Goal: Task Accomplishment & Management: Manage account settings

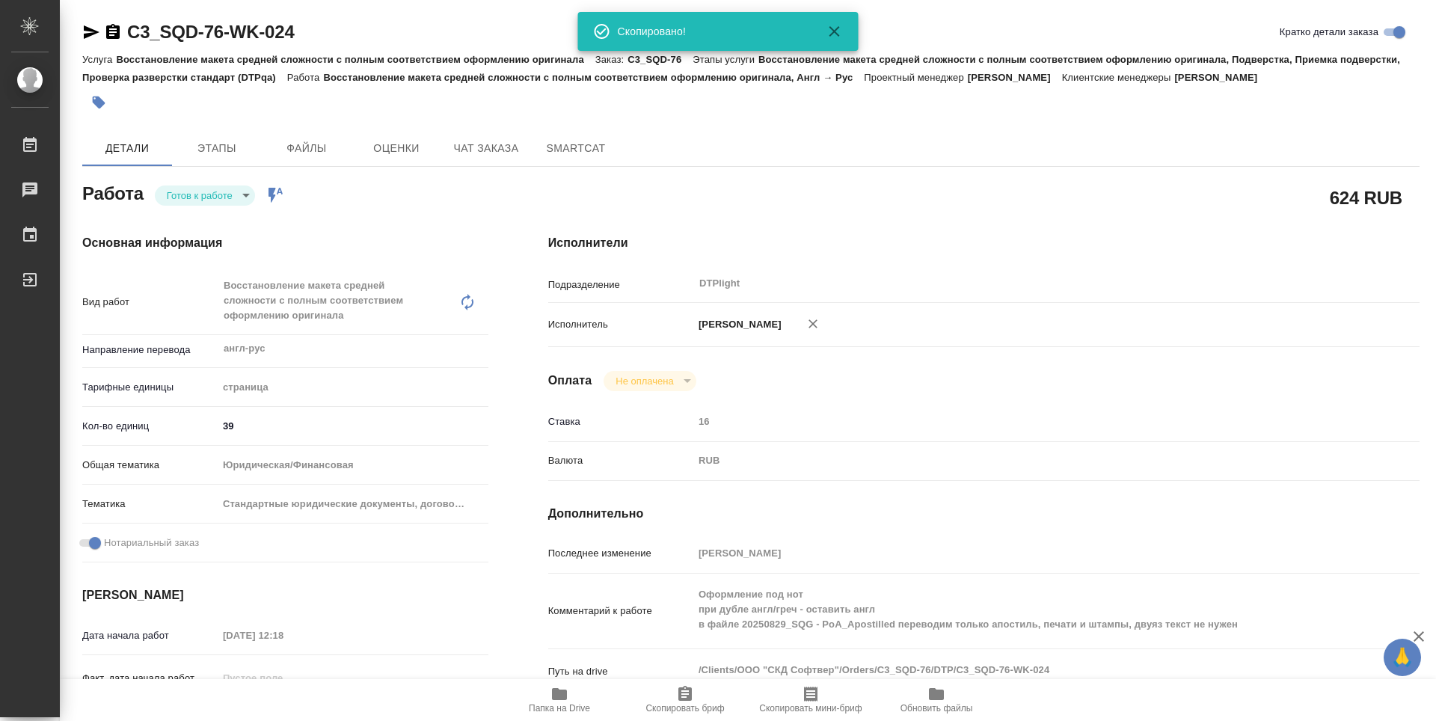
scroll to position [606, 0]
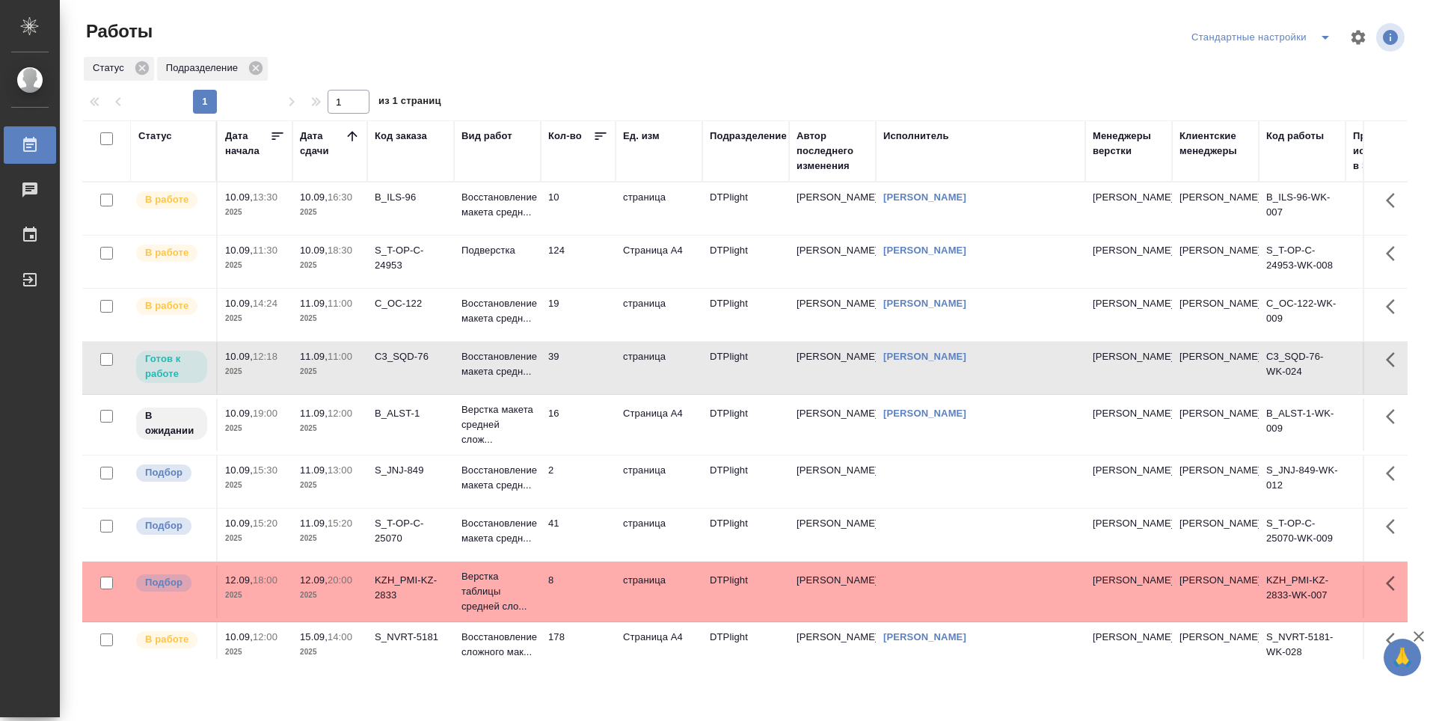
click at [579, 222] on td "10" at bounding box center [578, 208] width 75 height 52
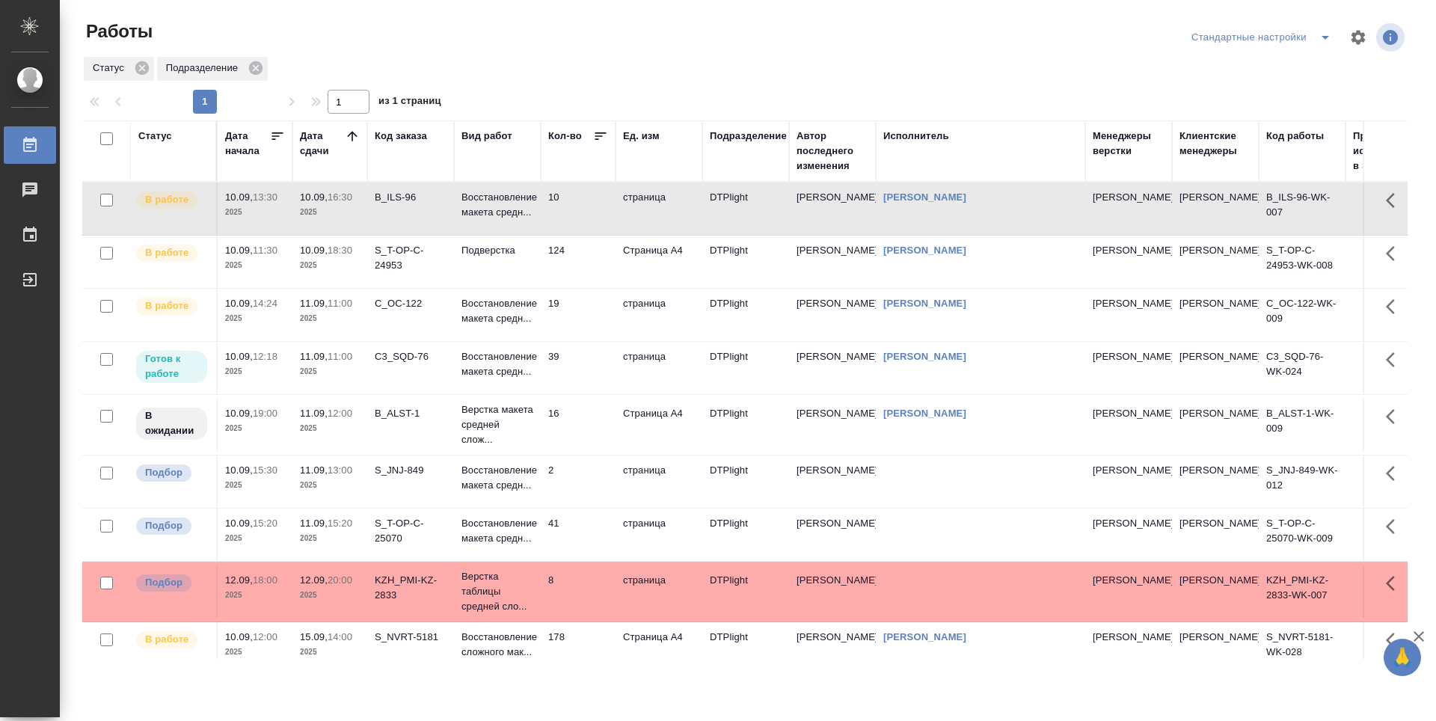
click at [586, 267] on td "124" at bounding box center [578, 262] width 75 height 52
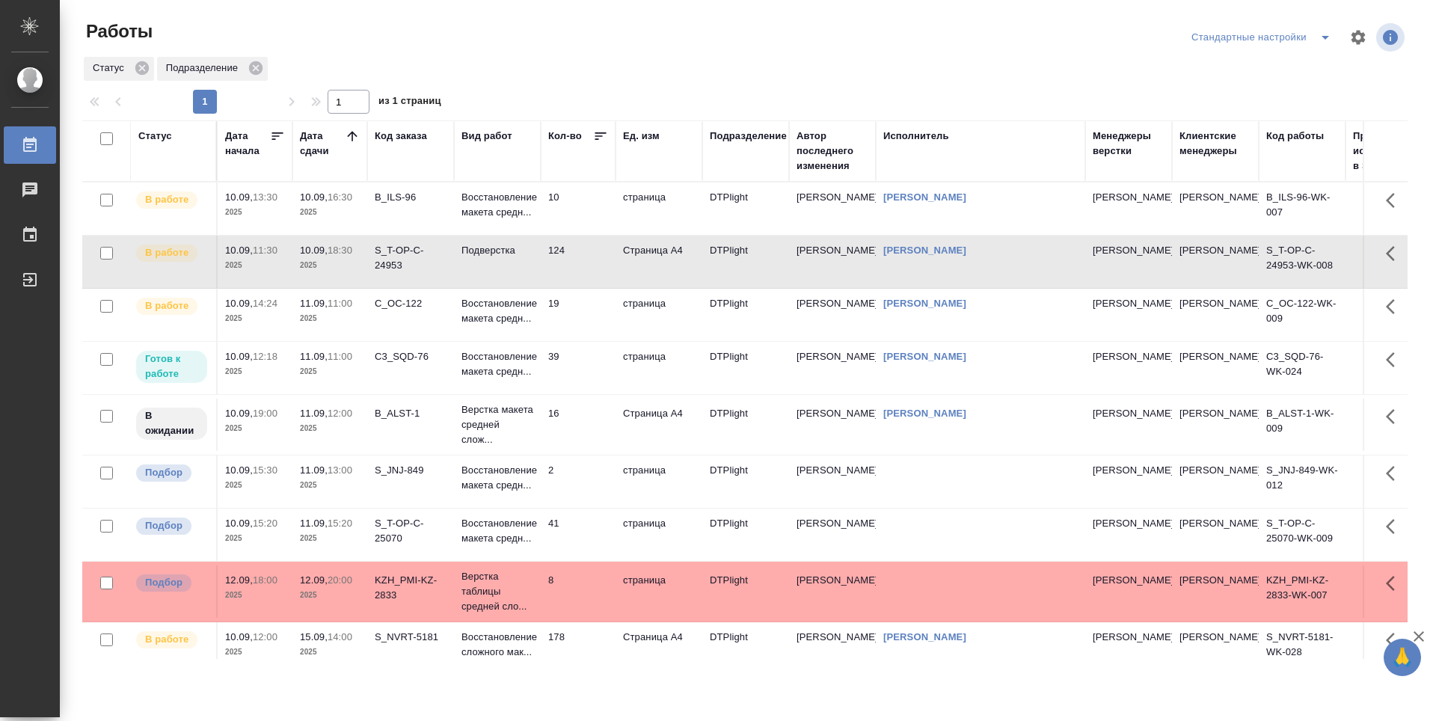
click at [585, 334] on td "19" at bounding box center [578, 315] width 75 height 52
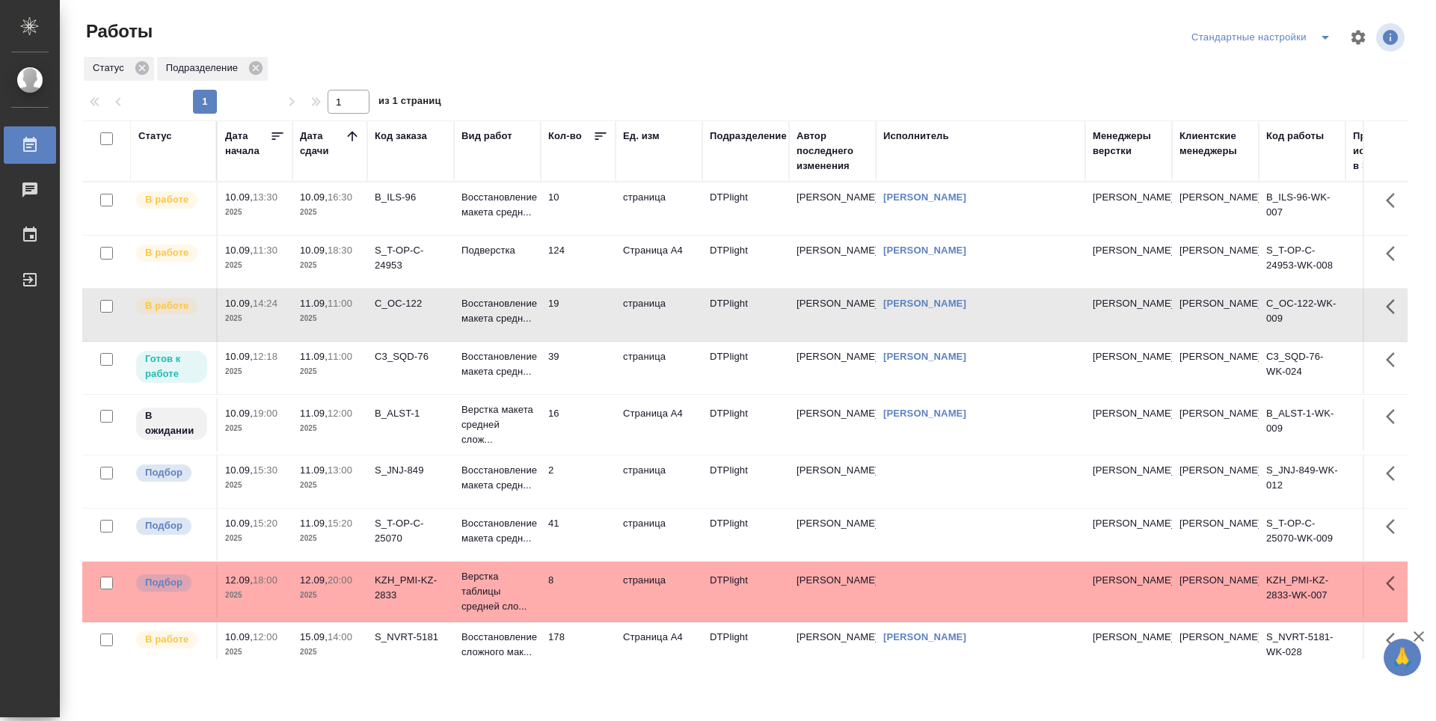
click at [594, 377] on td "39" at bounding box center [578, 368] width 75 height 52
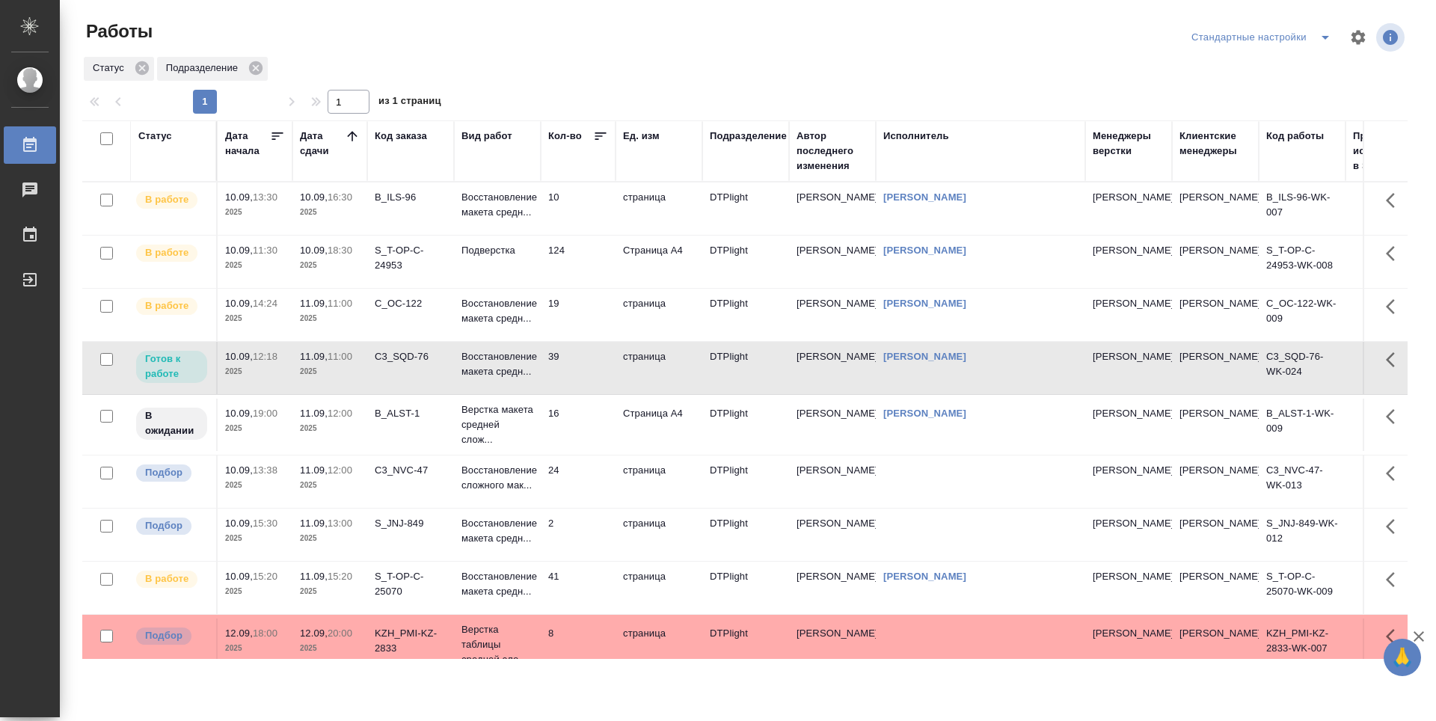
click at [580, 341] on td "19" at bounding box center [578, 315] width 75 height 52
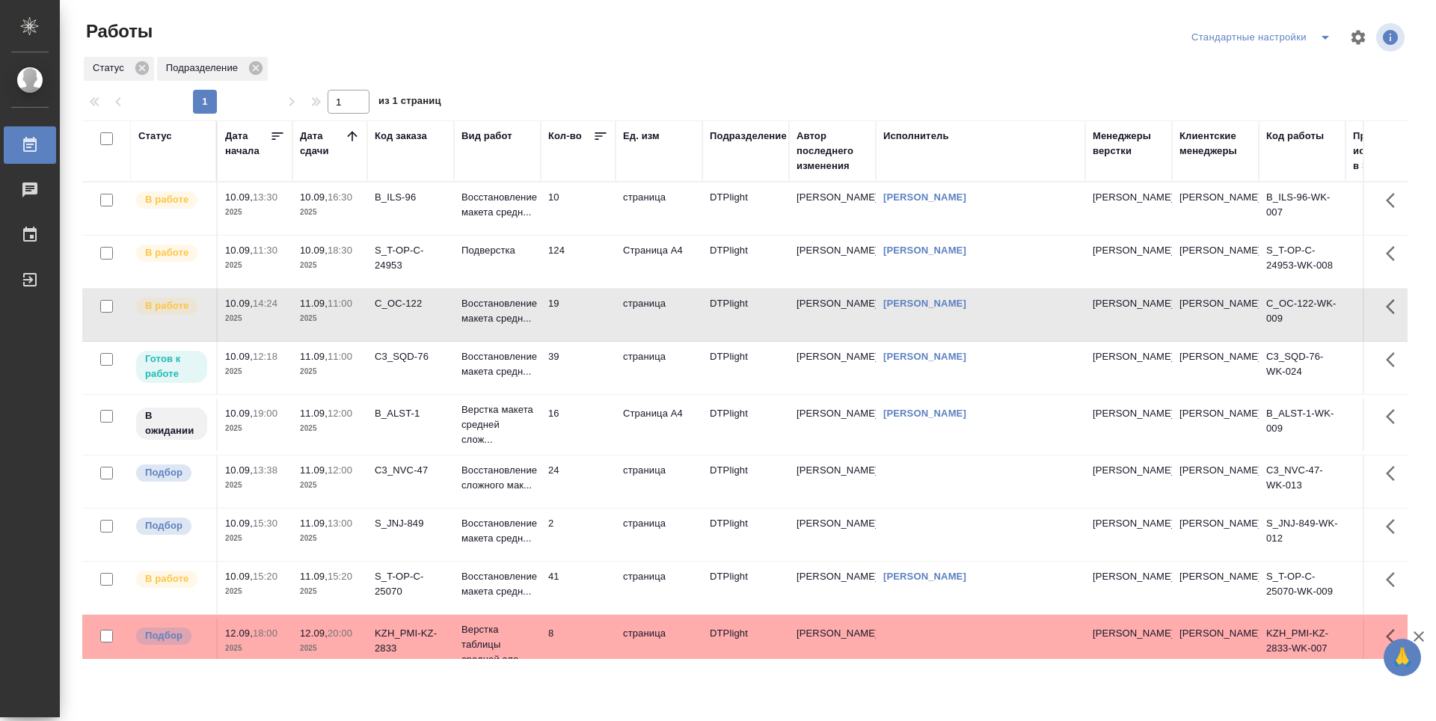
click at [581, 341] on td "19" at bounding box center [578, 315] width 75 height 52
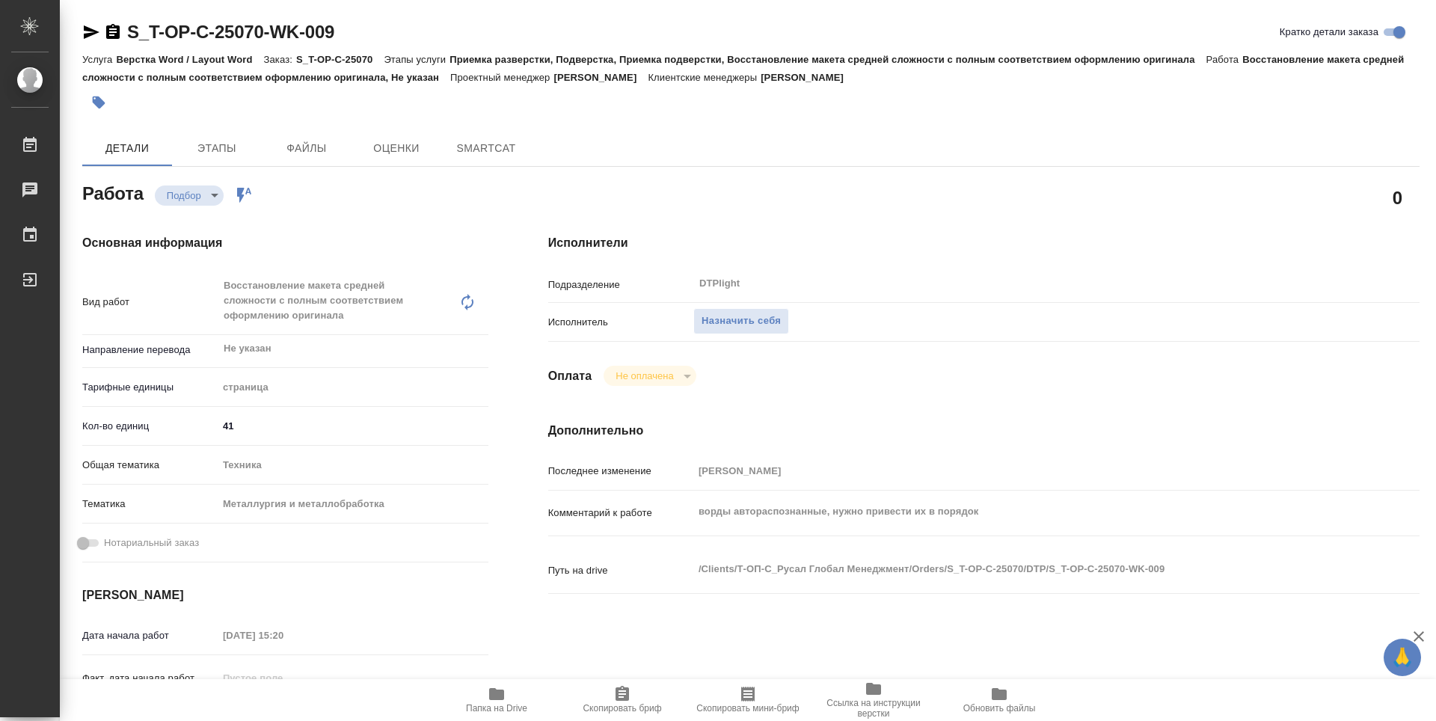
type textarea "x"
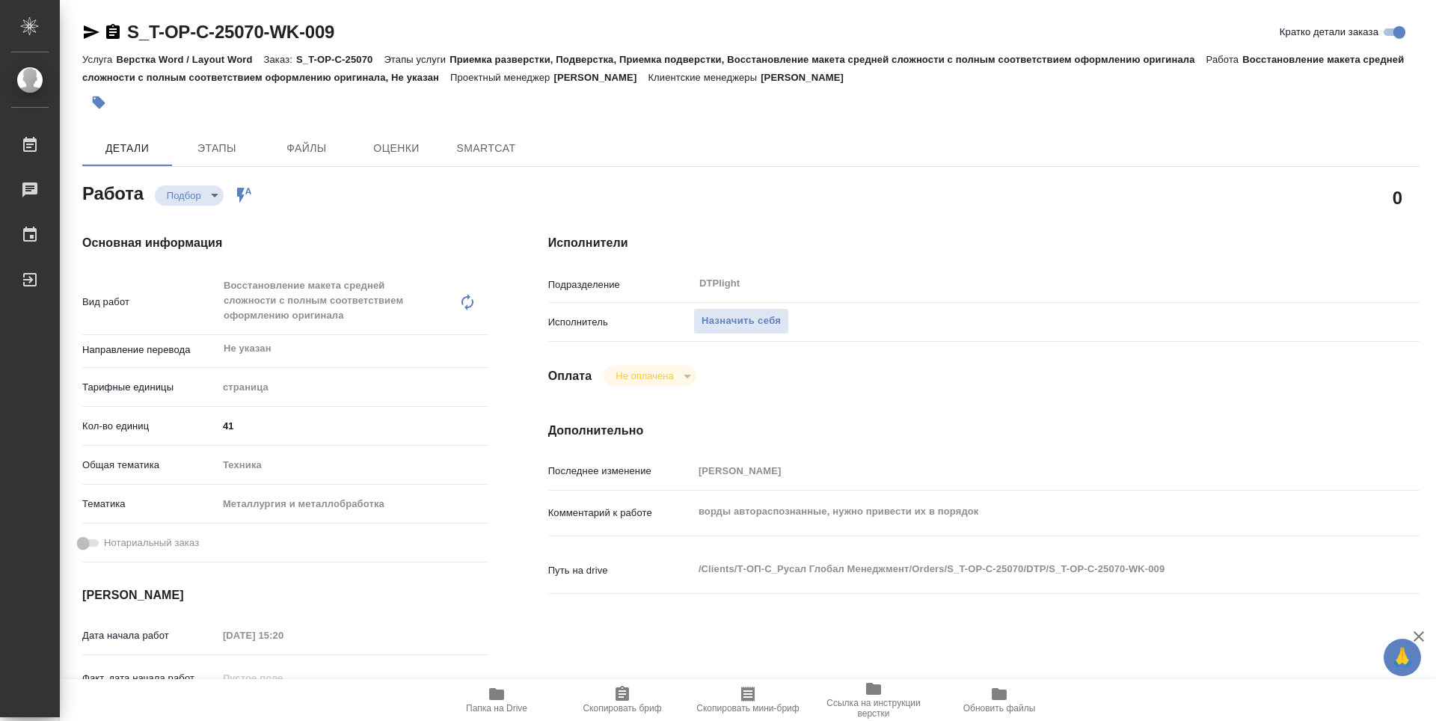
type textarea "x"
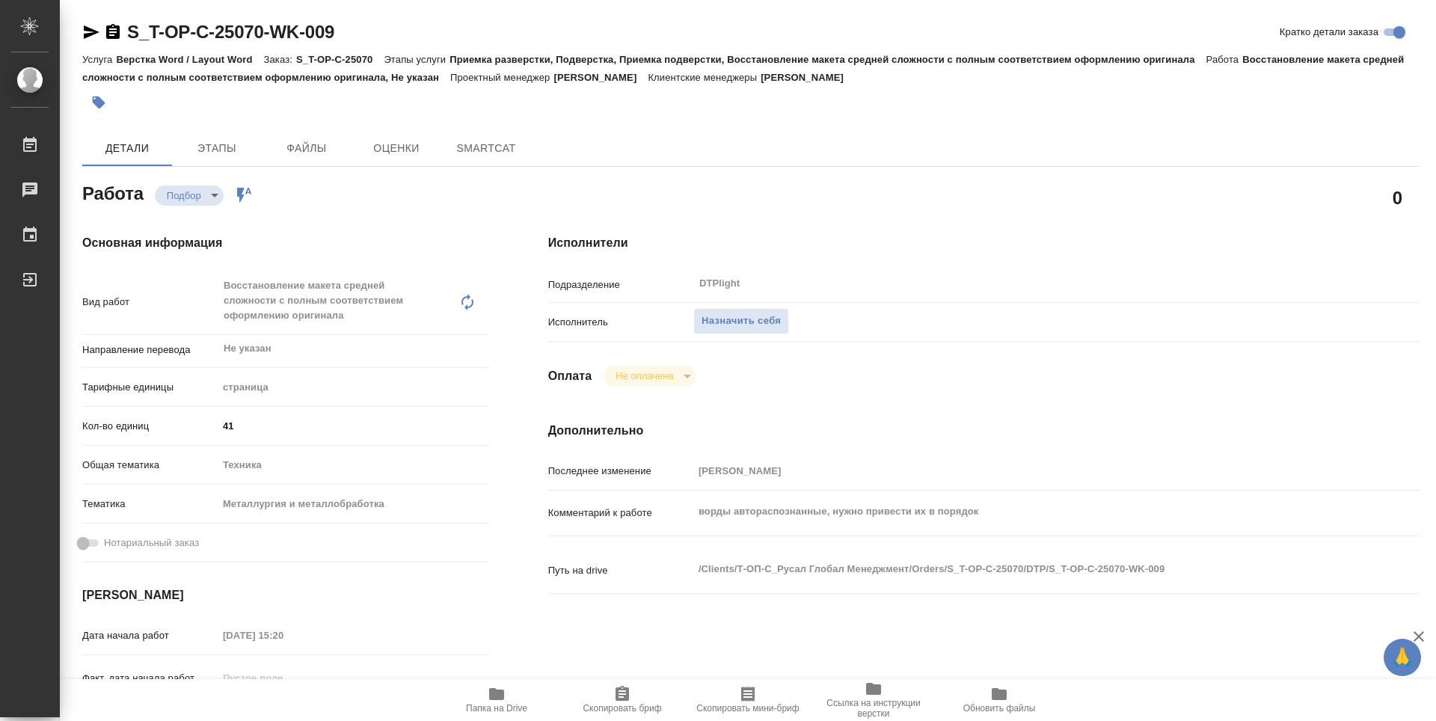
type textarea "x"
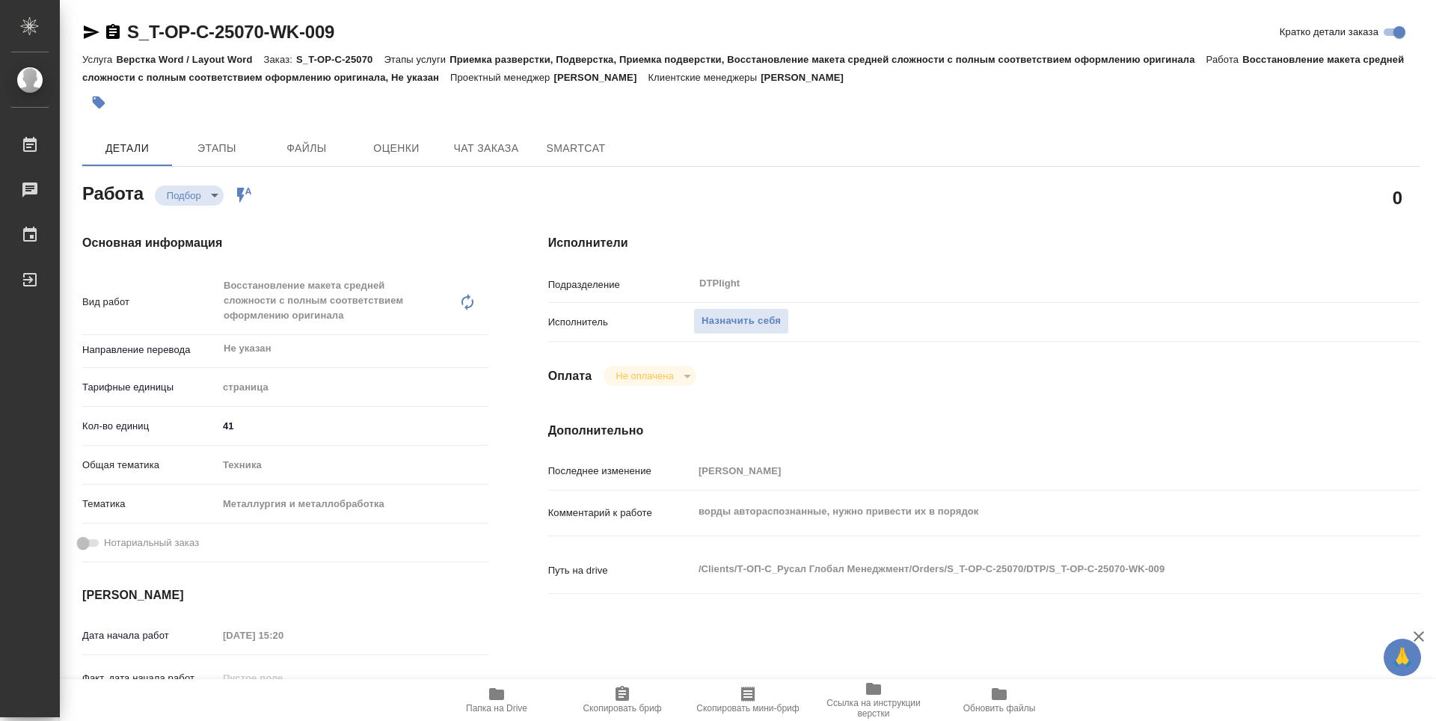
click at [511, 699] on span "Папка на Drive" at bounding box center [497, 699] width 108 height 28
type textarea "x"
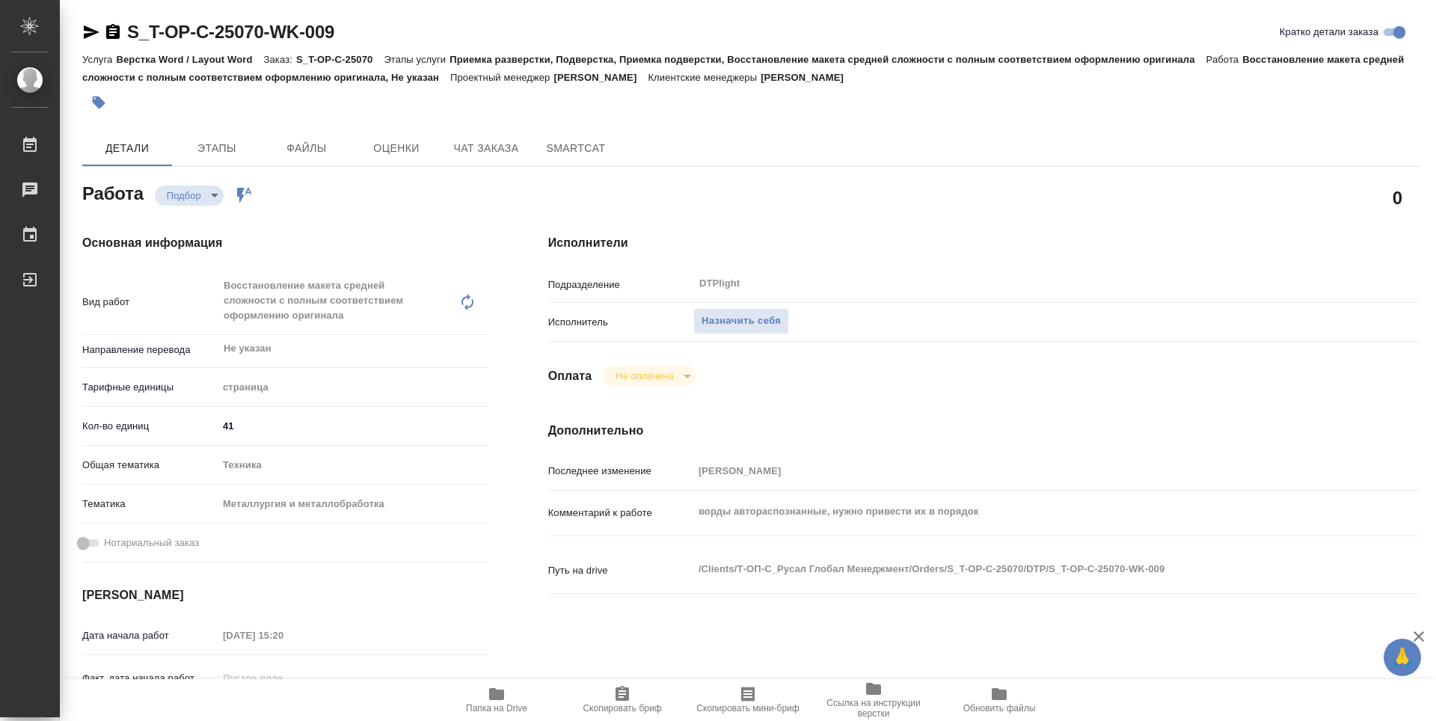
type textarea "x"
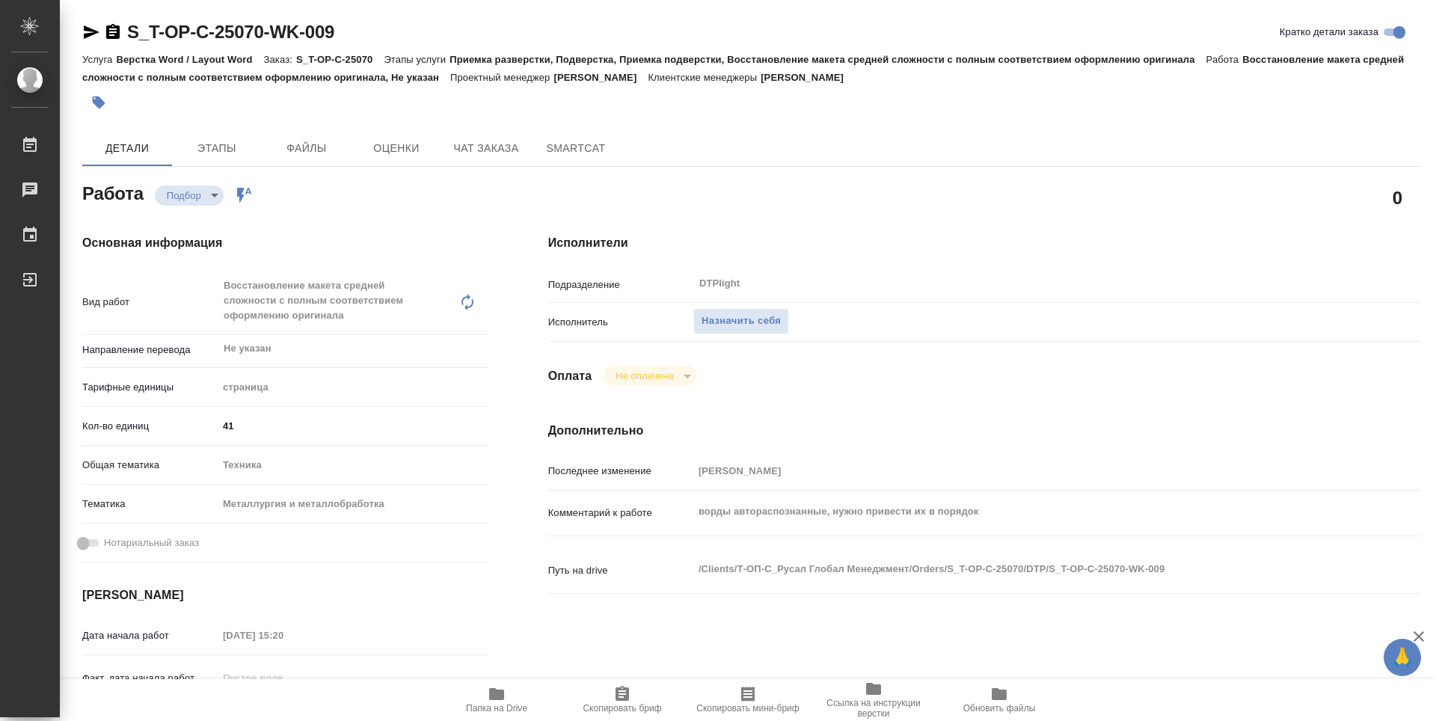
type textarea "x"
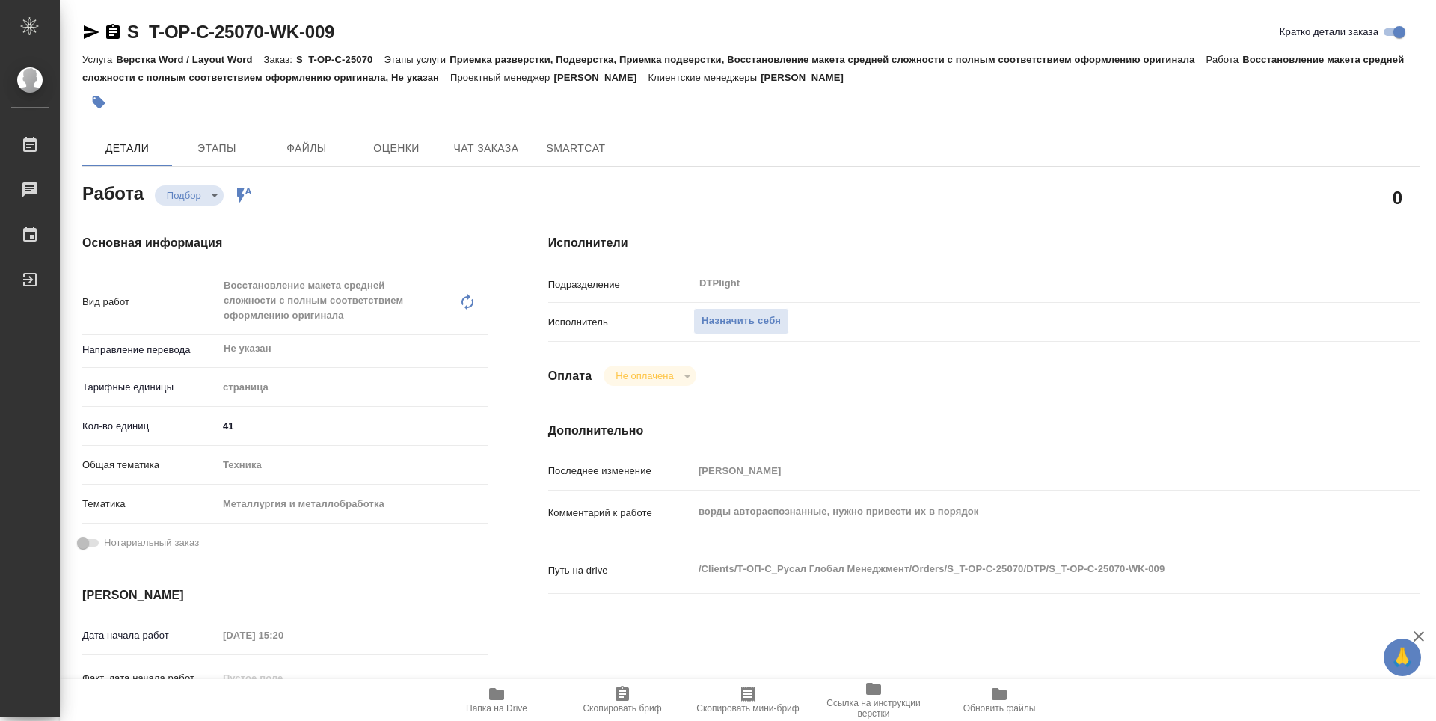
type textarea "x"
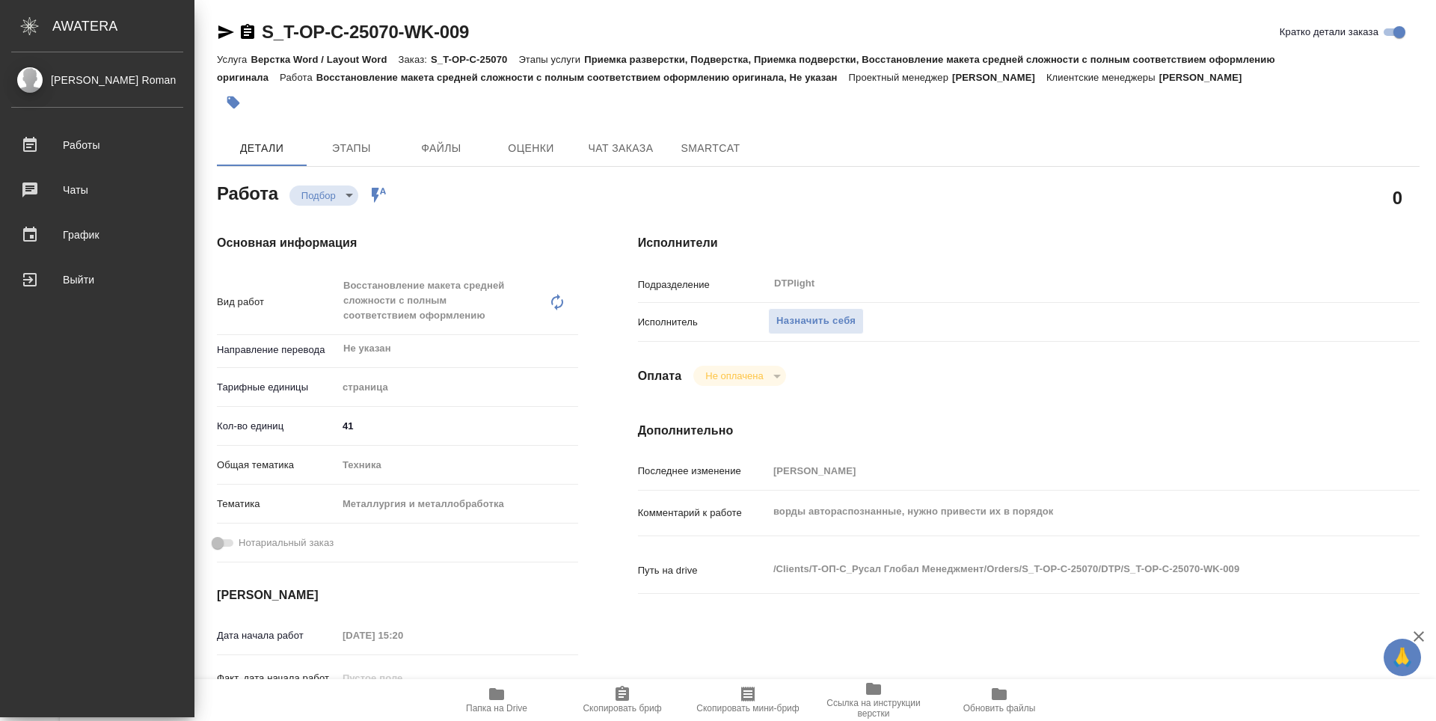
type textarea "x"
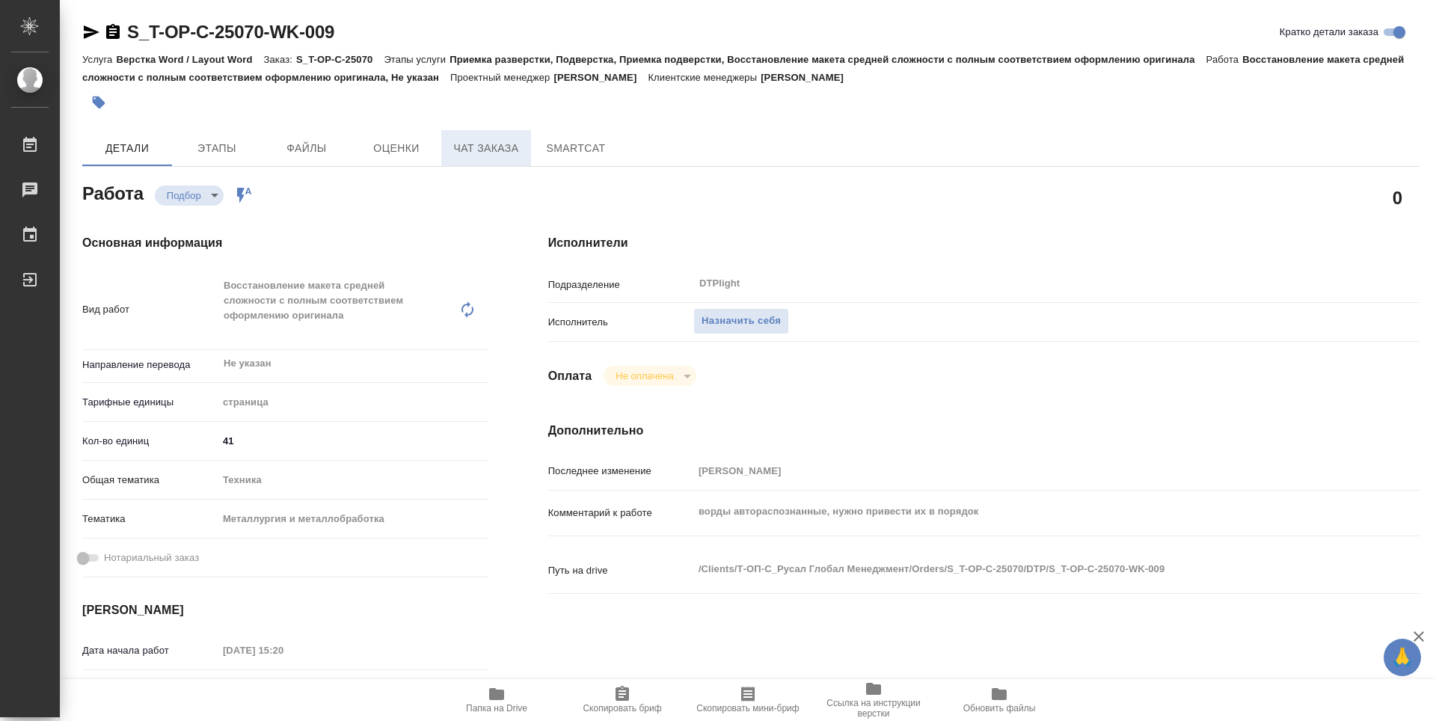
click at [493, 156] on span "Чат заказа" at bounding box center [486, 148] width 72 height 19
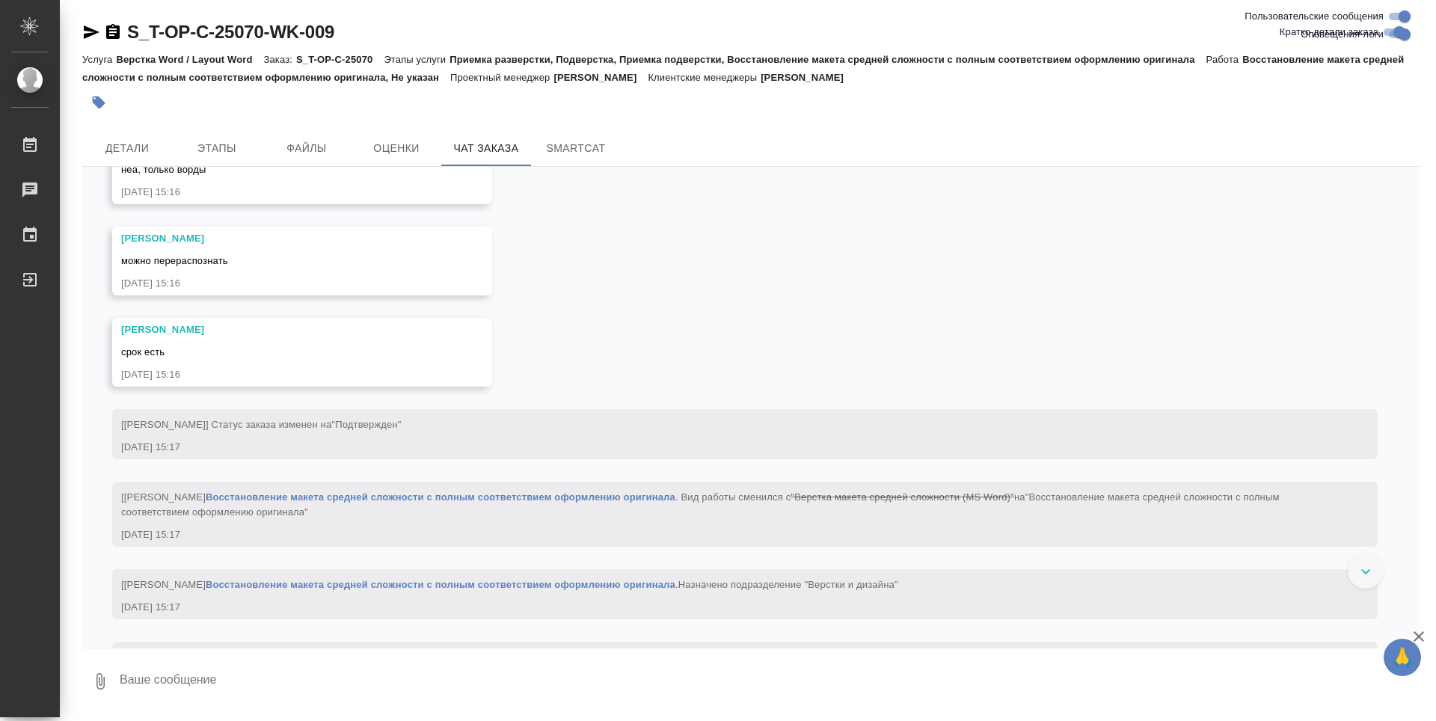
scroll to position [1895, 0]
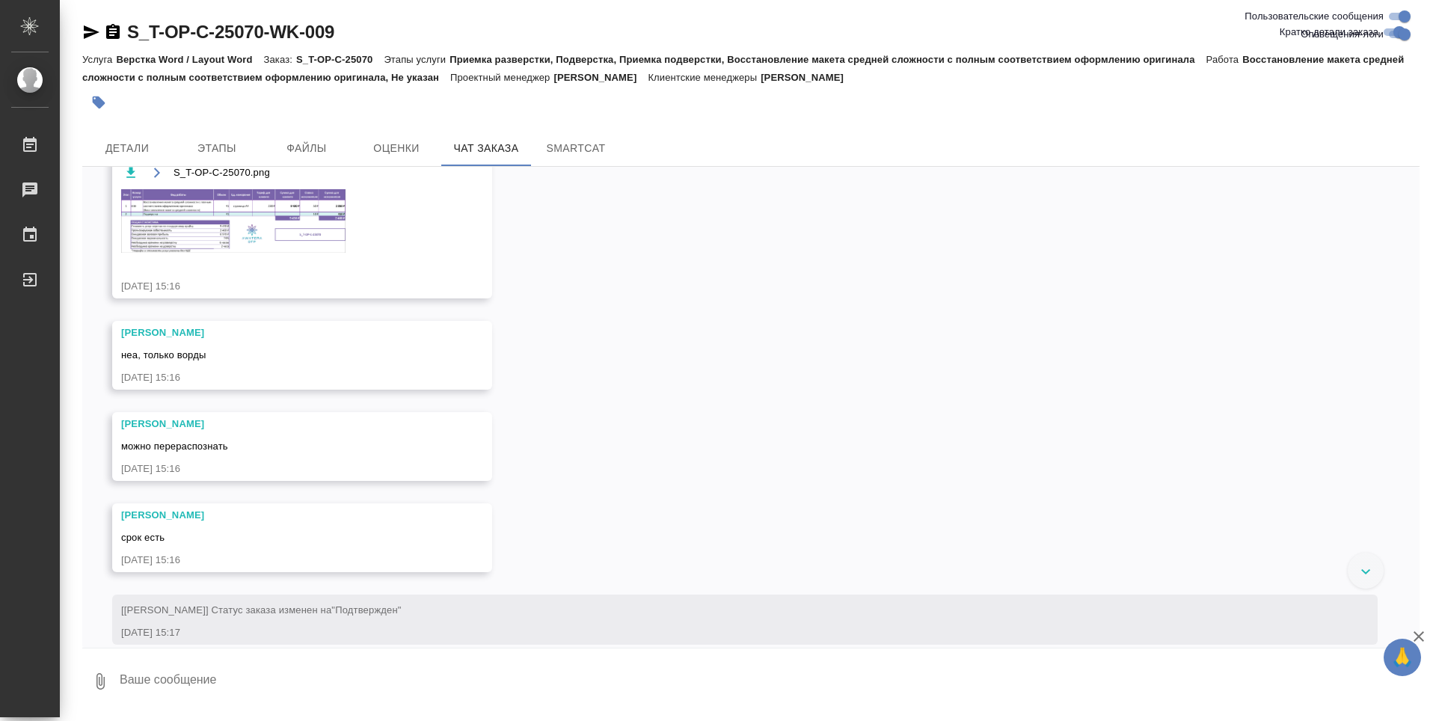
click at [268, 239] on img at bounding box center [233, 221] width 224 height 64
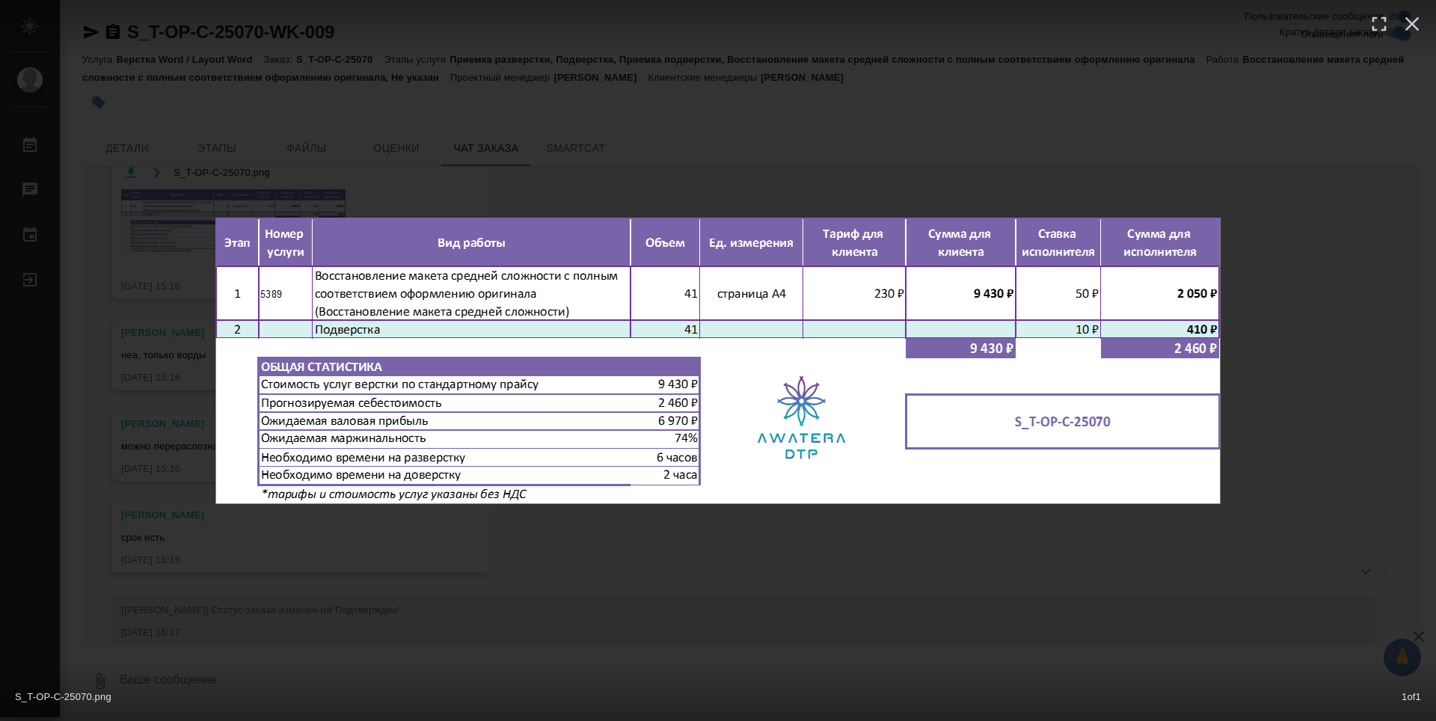
click at [542, 551] on div "S_T-OP-C-25070.png 1 of 1" at bounding box center [718, 360] width 1436 height 721
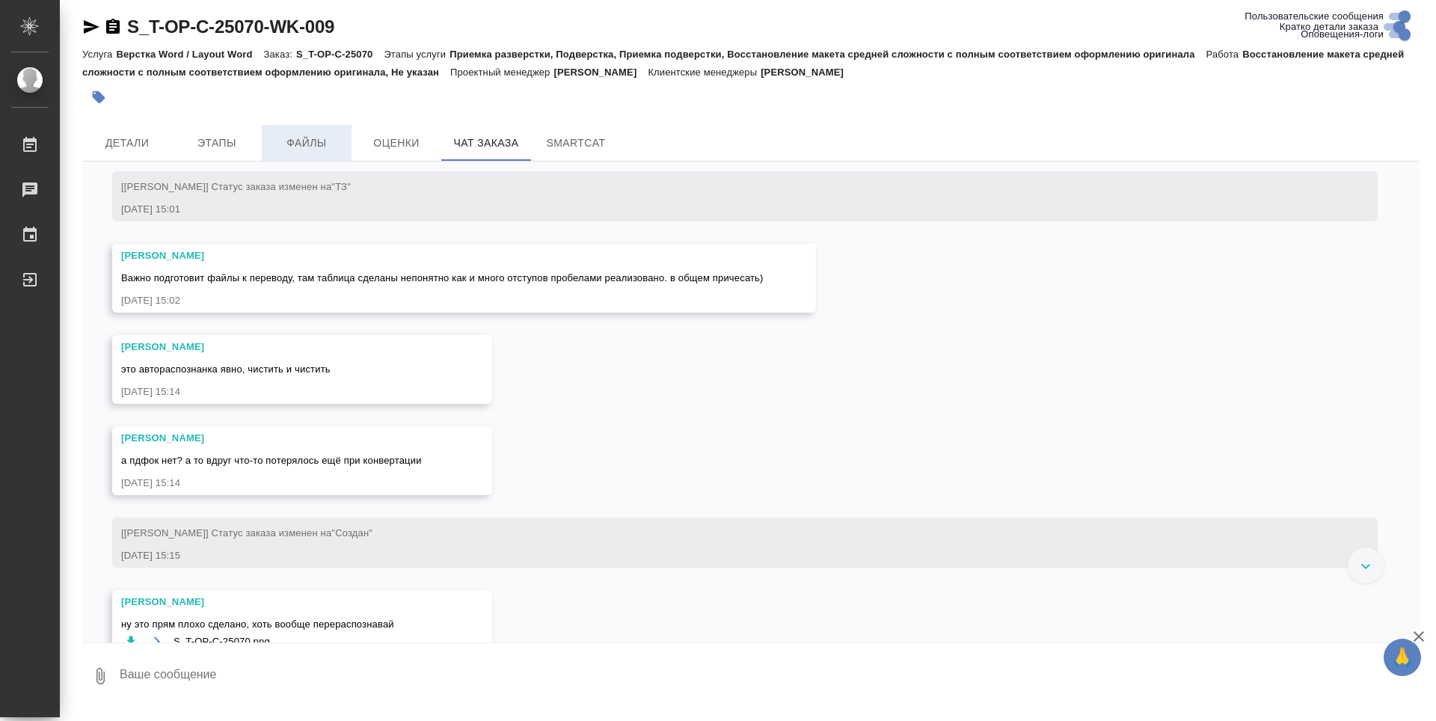
scroll to position [0, 0]
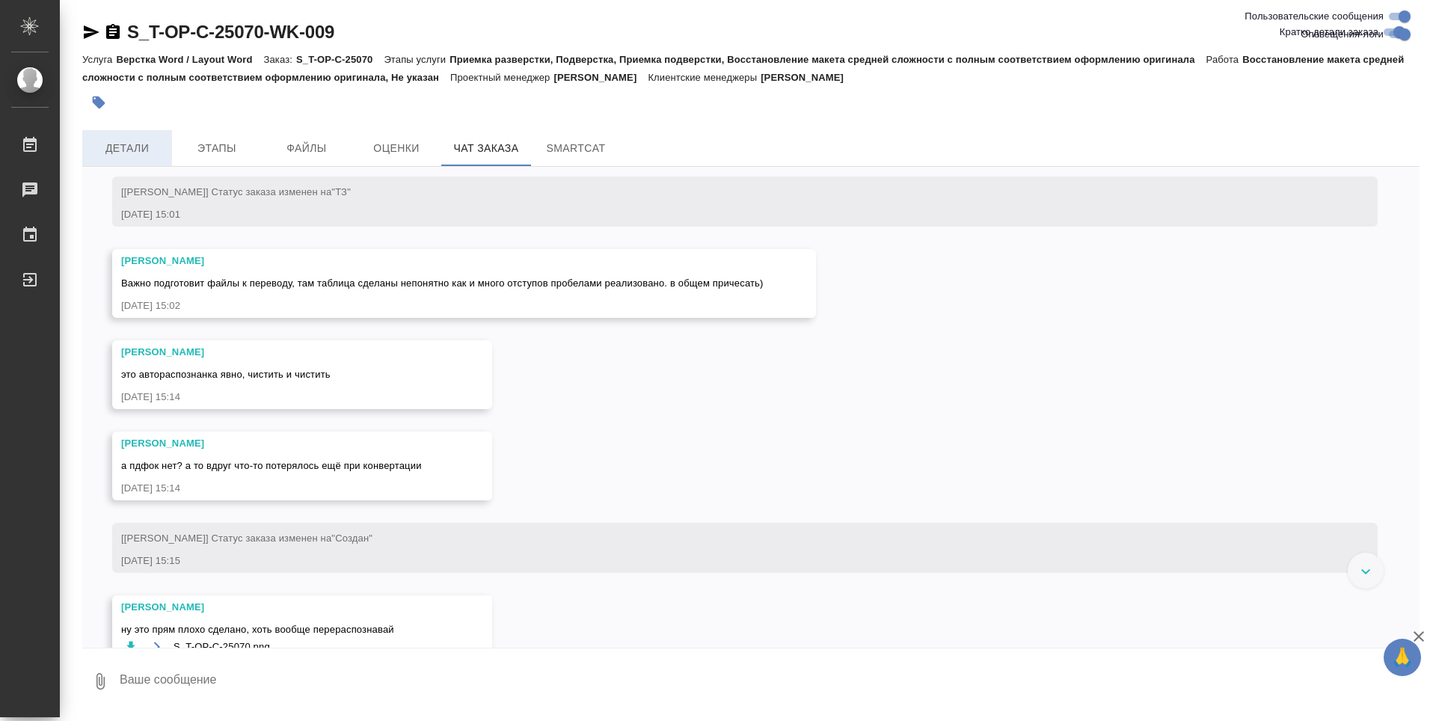
click at [118, 138] on button "Детали" at bounding box center [127, 148] width 90 height 36
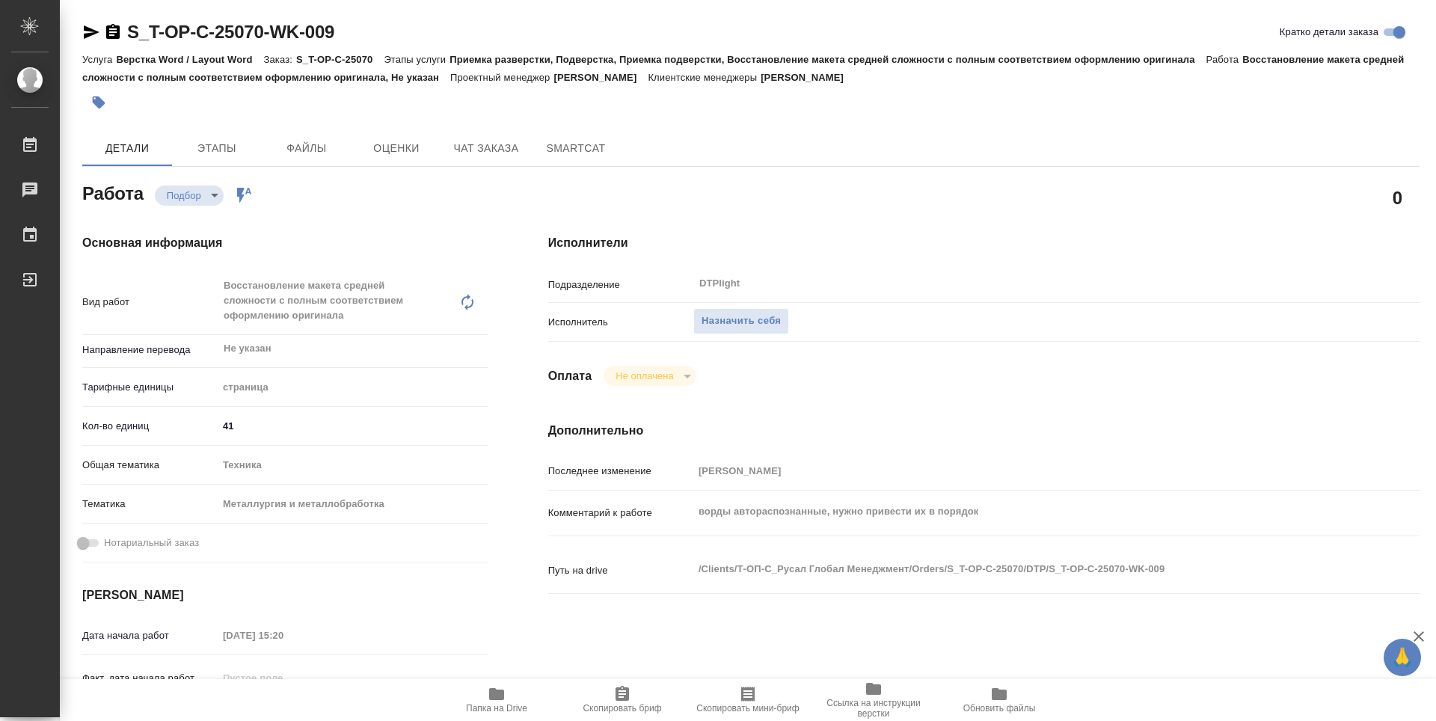
type textarea "x"
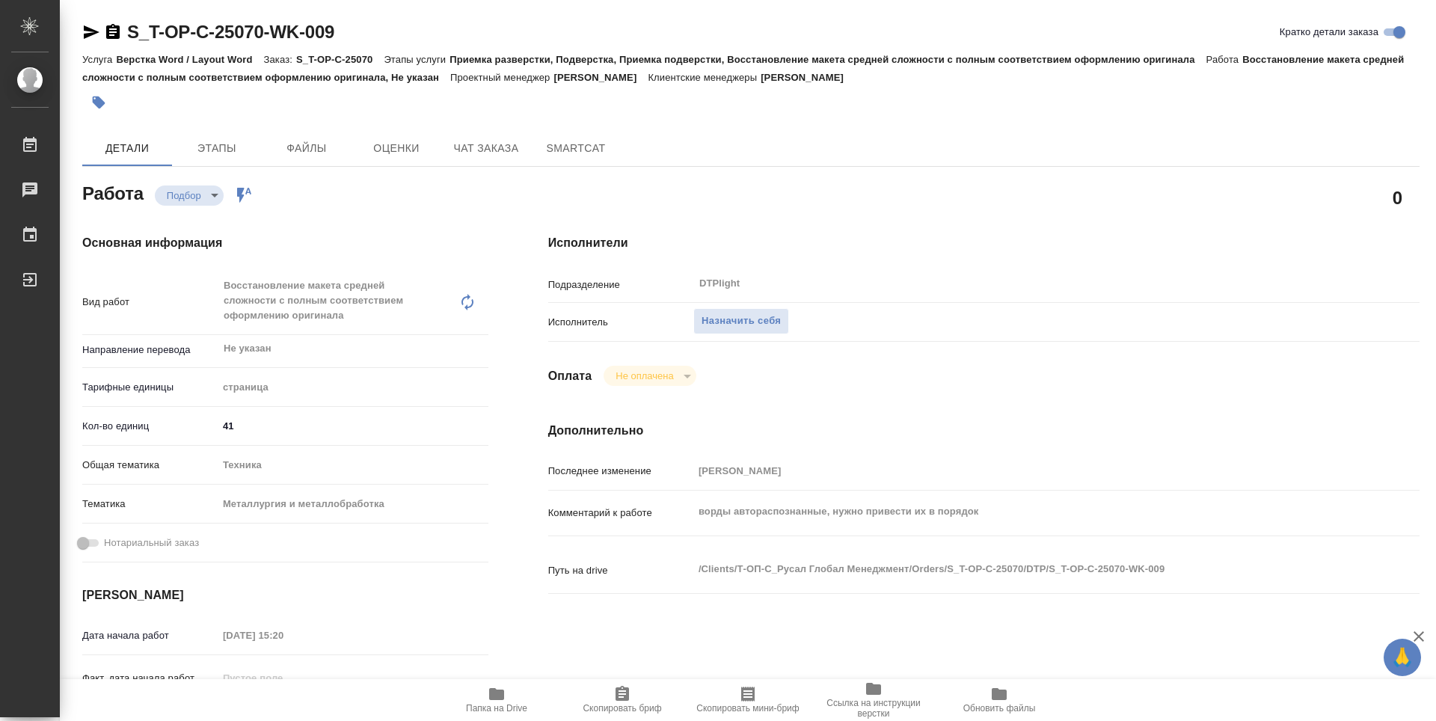
type textarea "x"
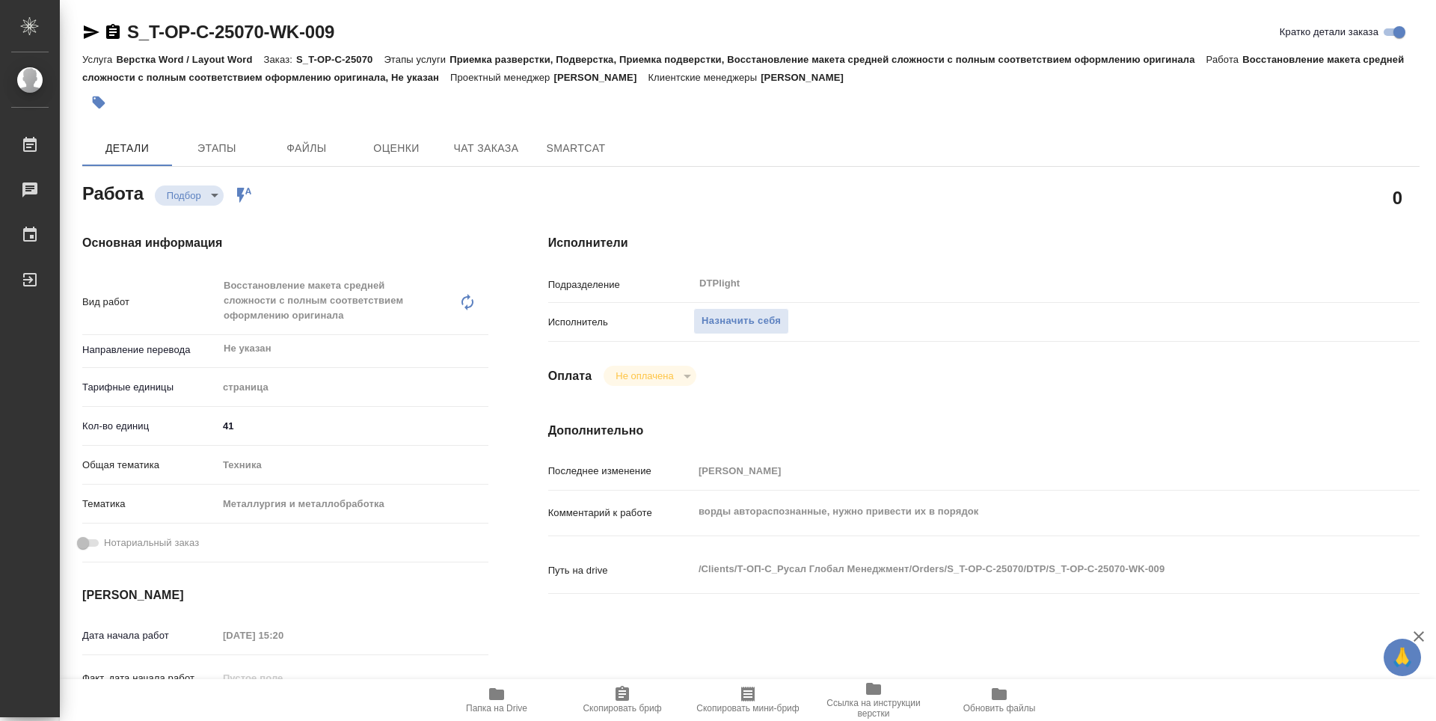
type textarea "x"
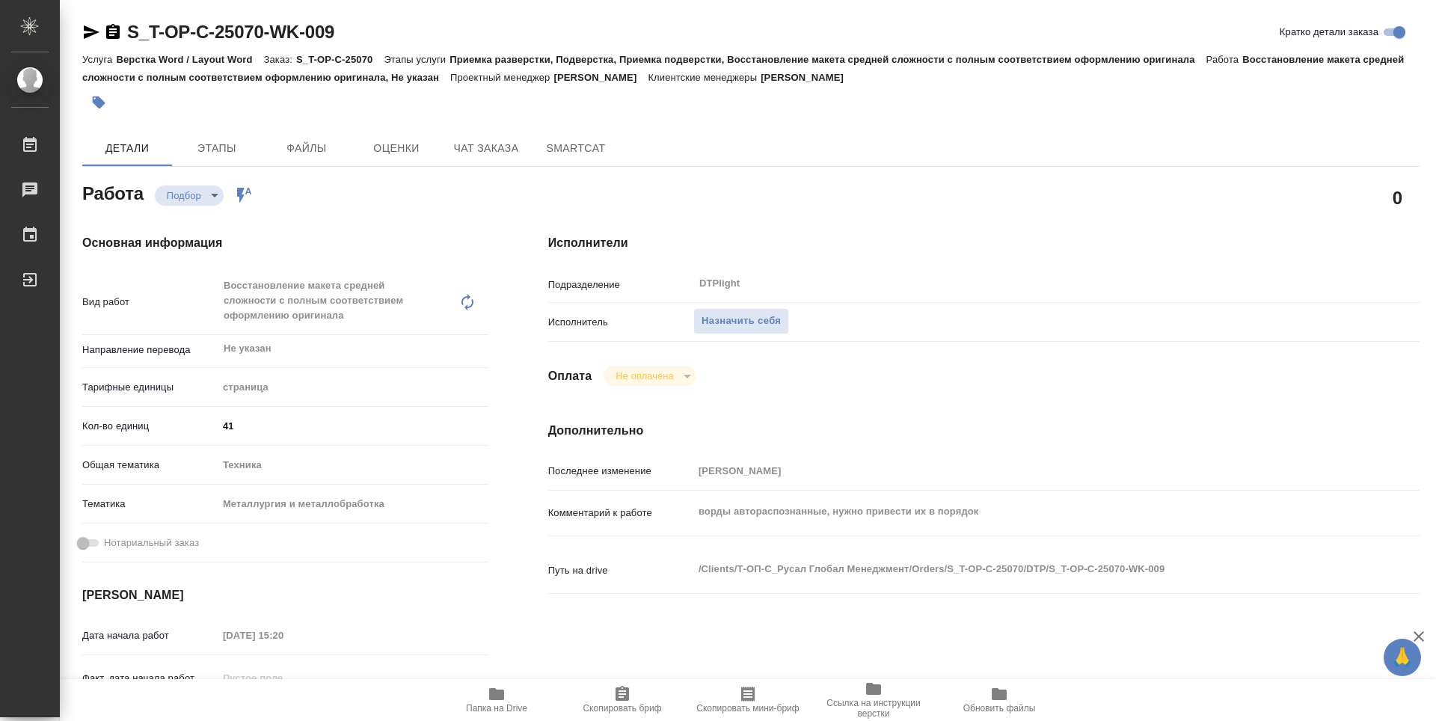
click at [512, 716] on button "Папка на Drive" at bounding box center [497, 700] width 126 height 42
click at [707, 322] on span "Назначить себя" at bounding box center [740, 321] width 79 height 17
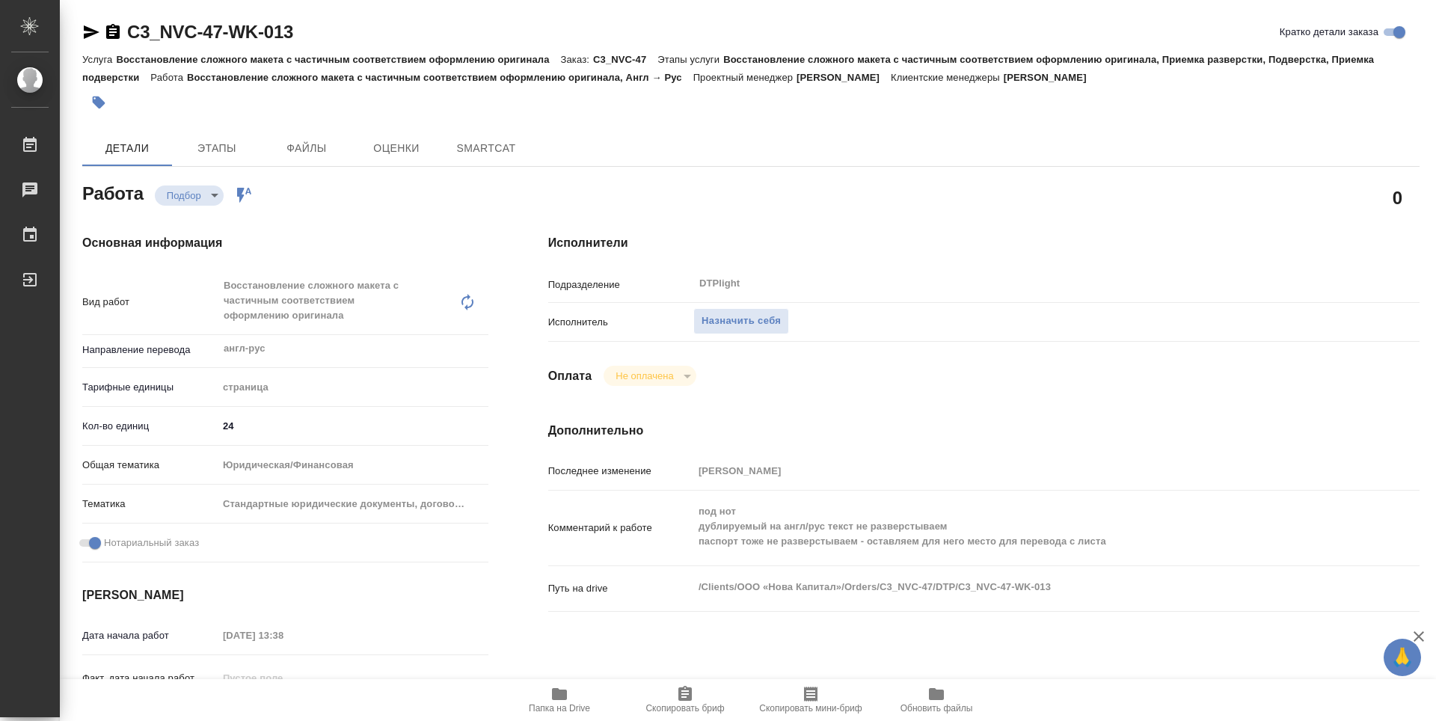
type textarea "x"
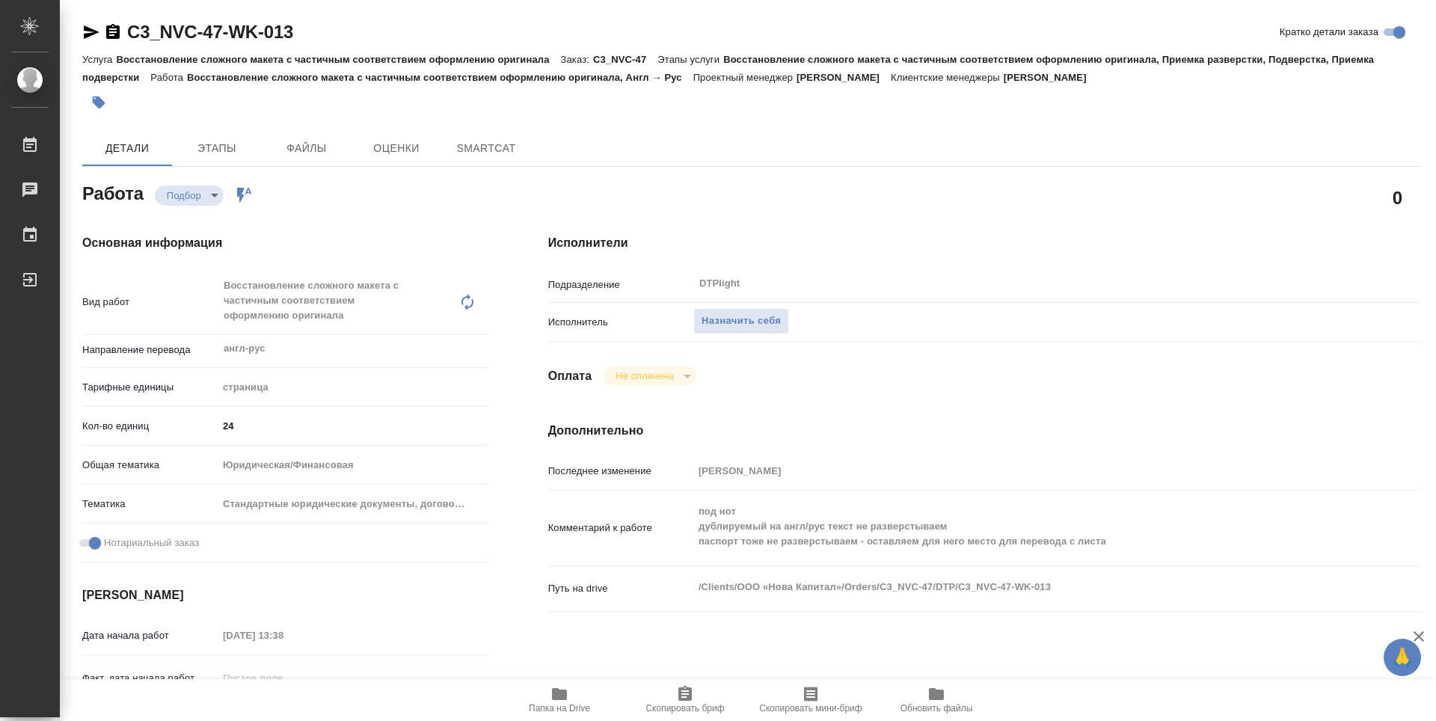
type textarea "x"
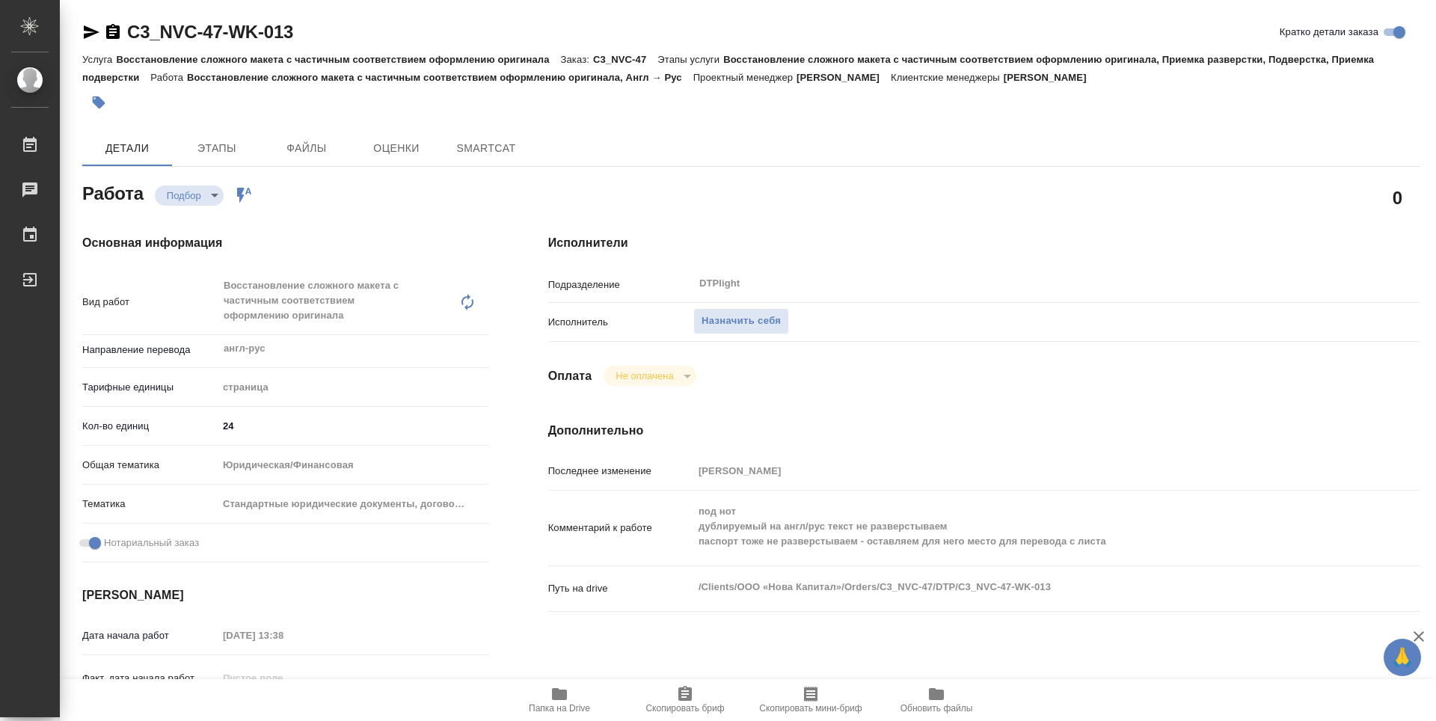
type textarea "x"
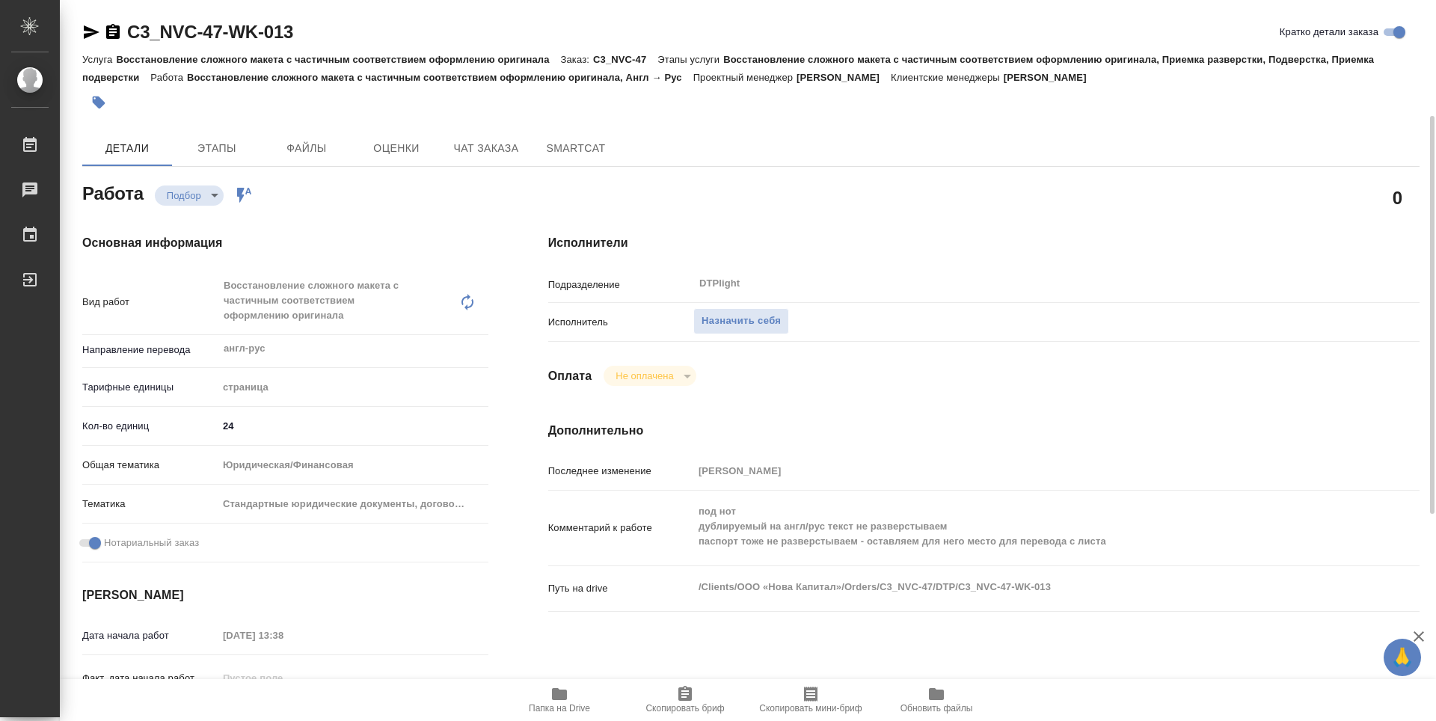
scroll to position [75, 0]
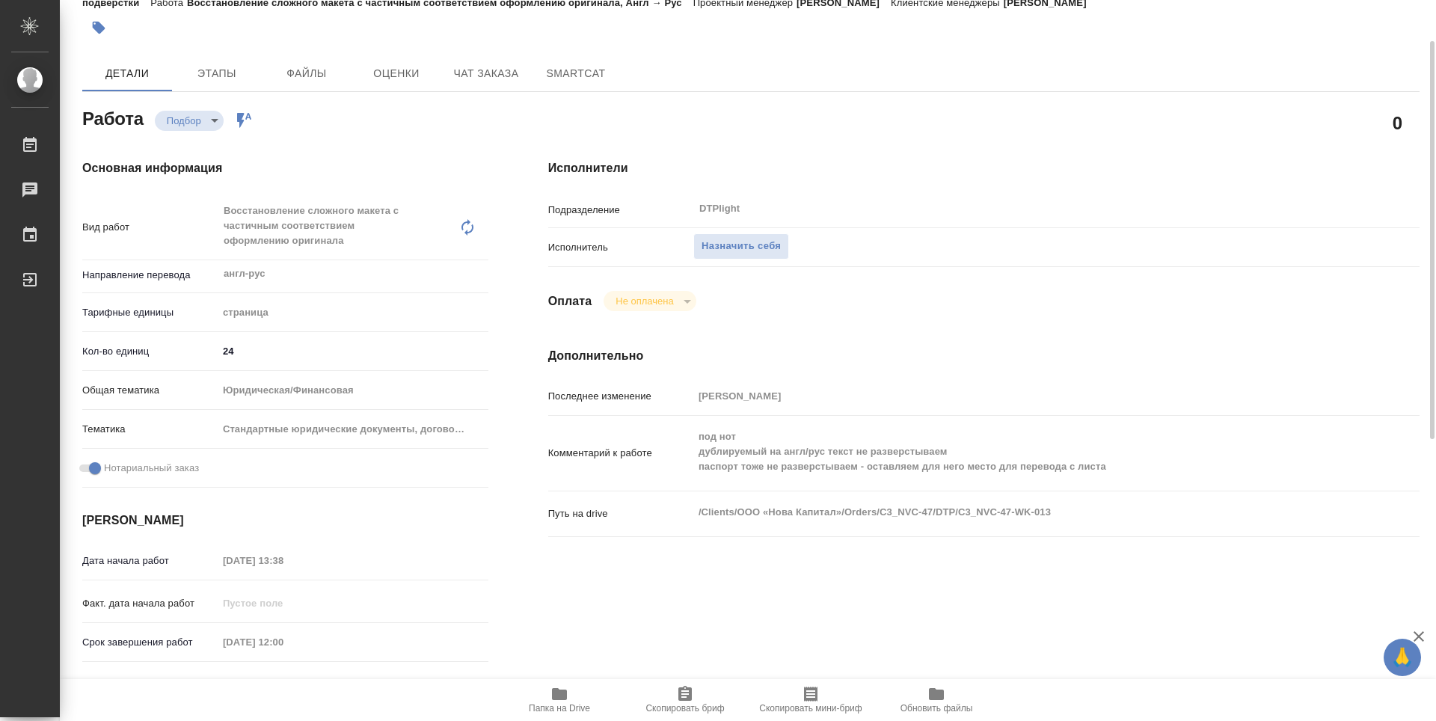
type textarea "x"
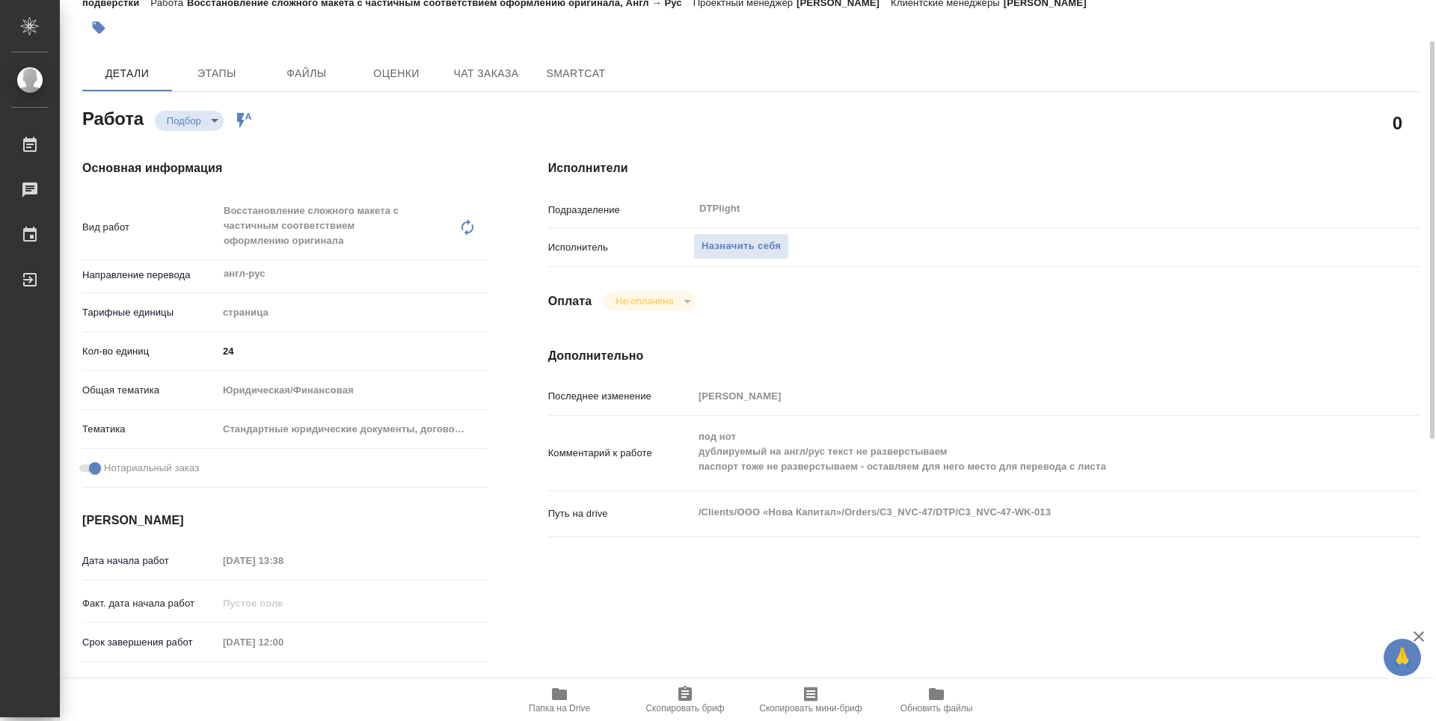
type textarea "x"
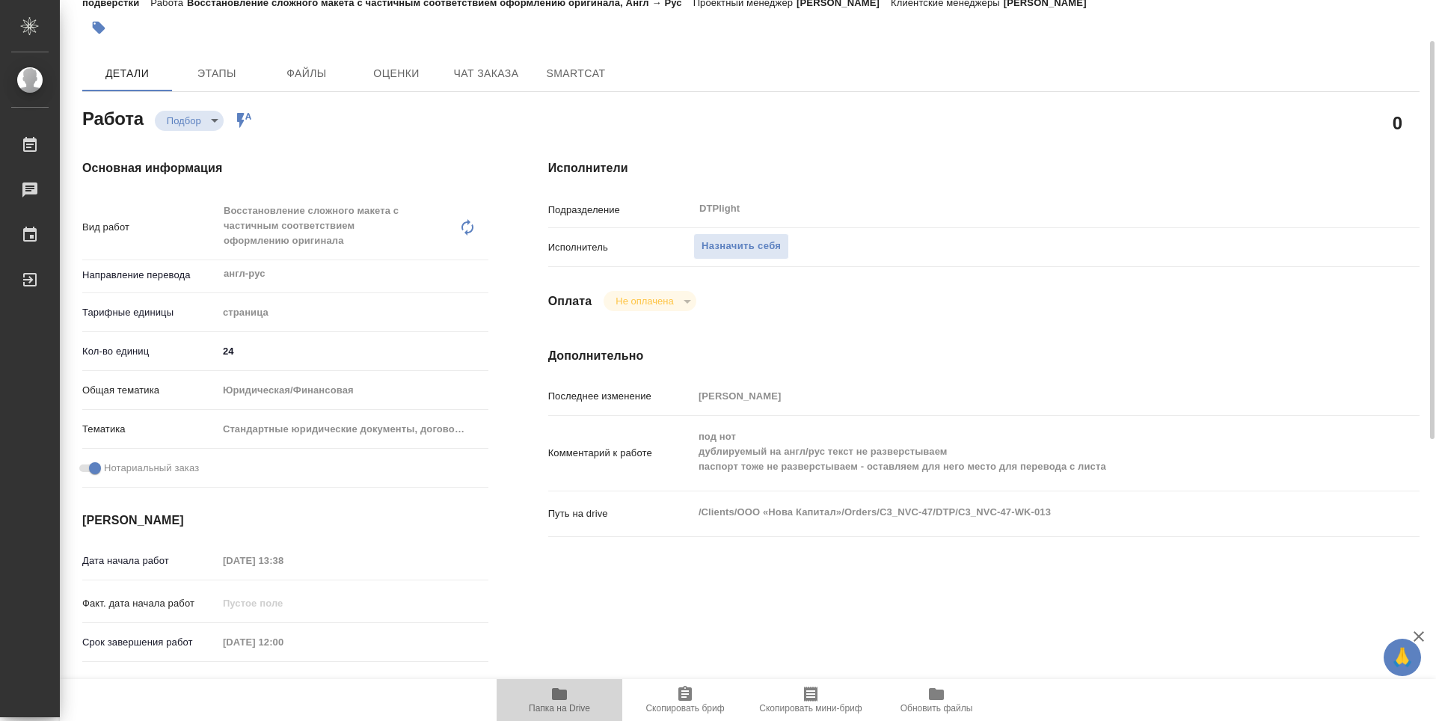
click at [570, 692] on span "Папка на Drive" at bounding box center [560, 699] width 108 height 28
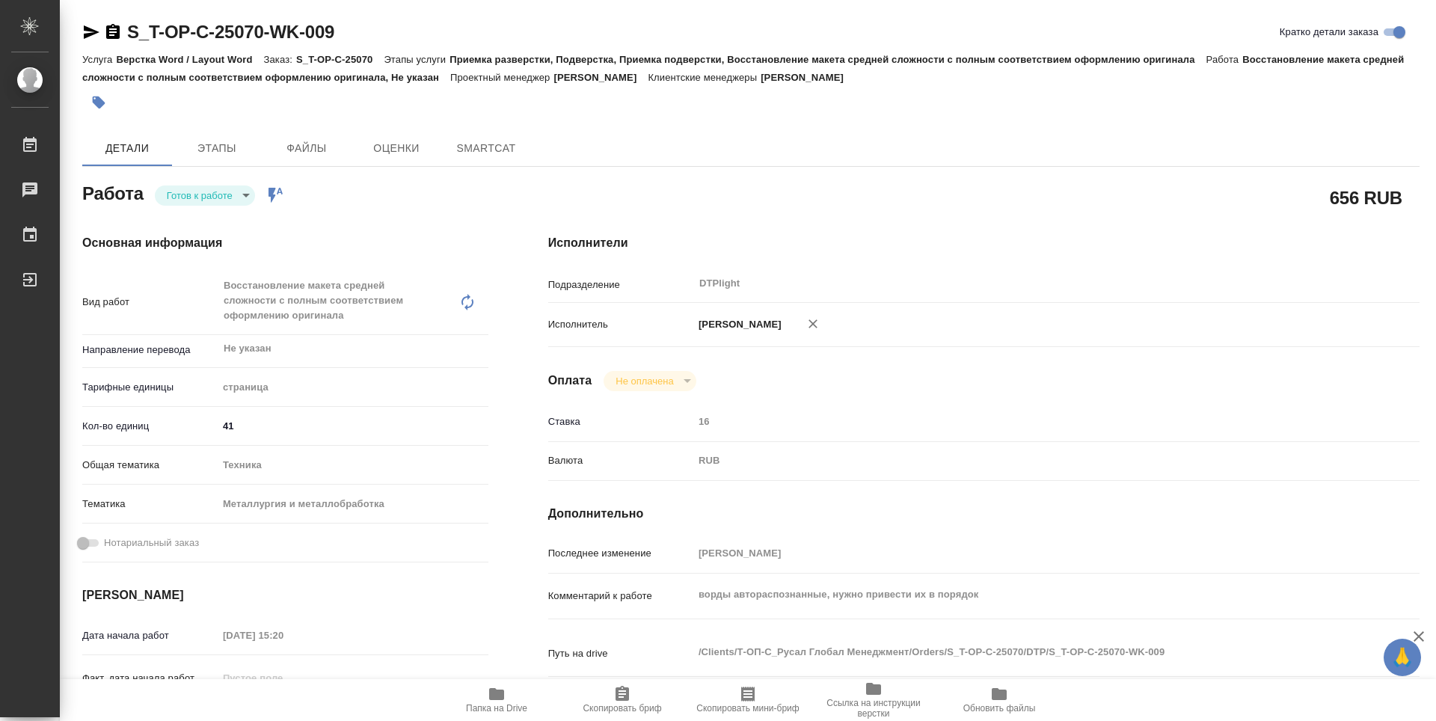
type textarea "x"
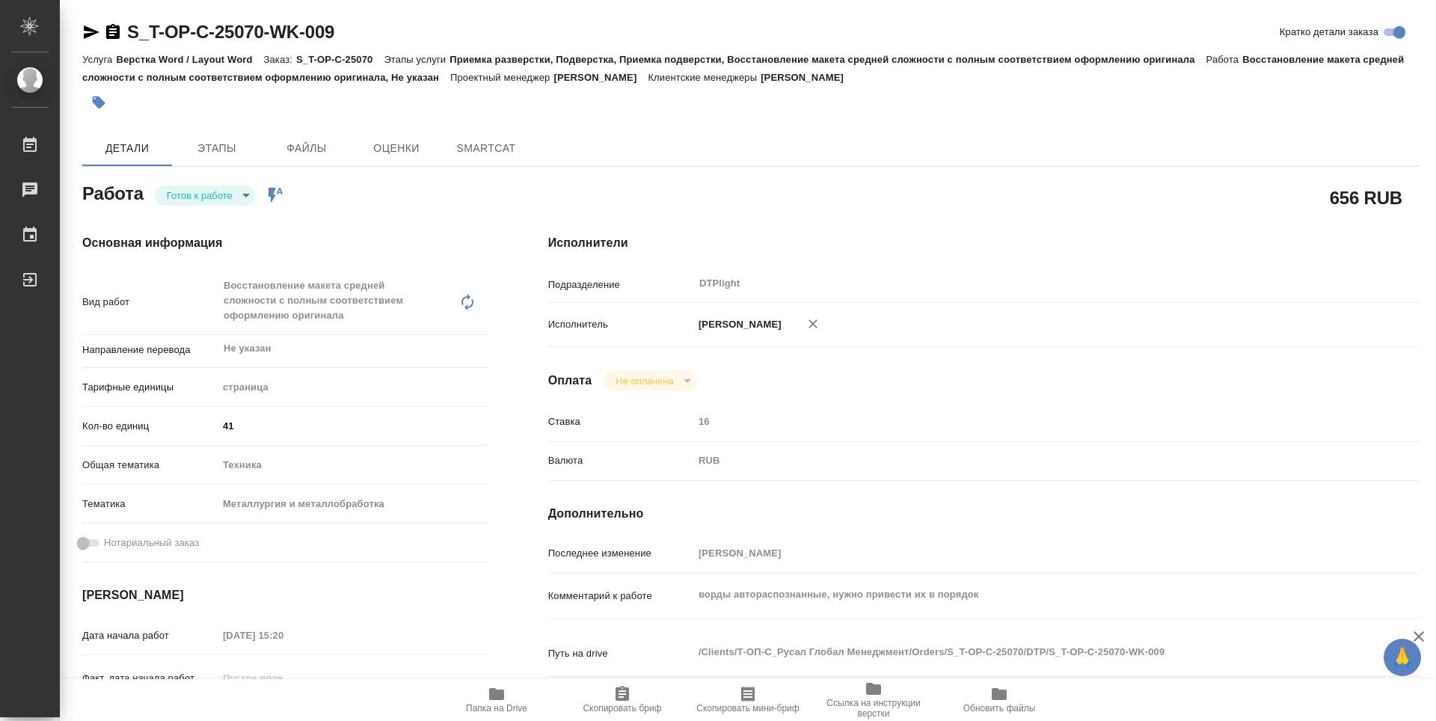
type textarea "x"
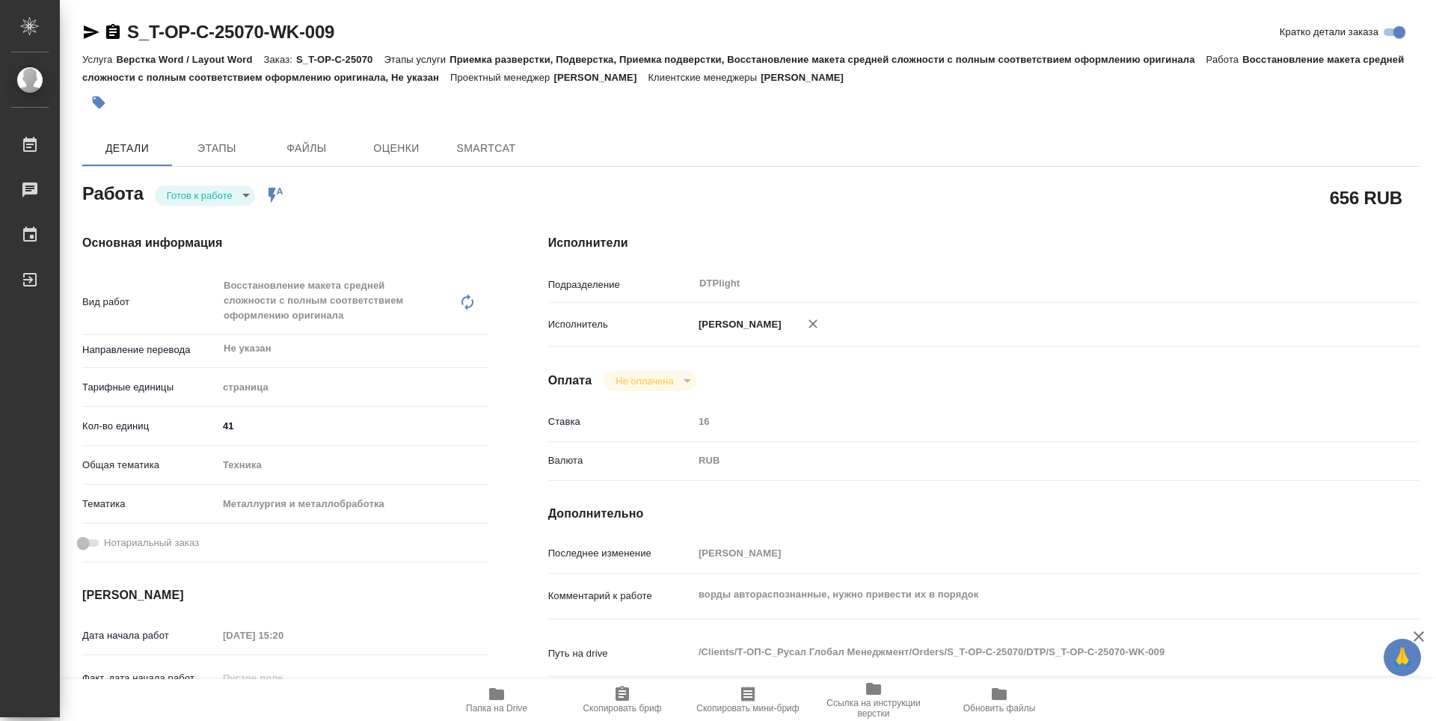
type textarea "x"
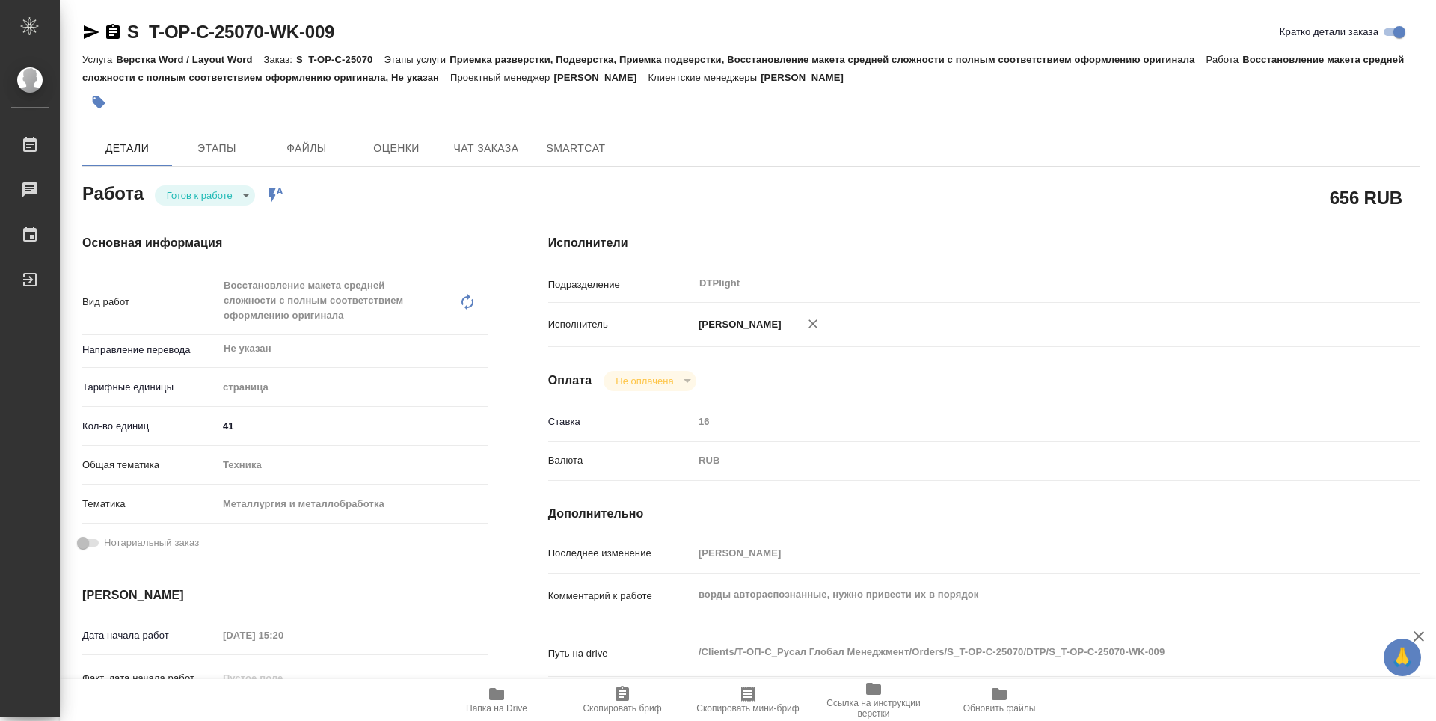
click at [249, 197] on body "🙏 .cls-1 fill:#fff; AWATERA Guselnikov Roman Работы Чаты График Выйти S_T-OP-C-…" at bounding box center [718, 360] width 1436 height 721
type textarea "x"
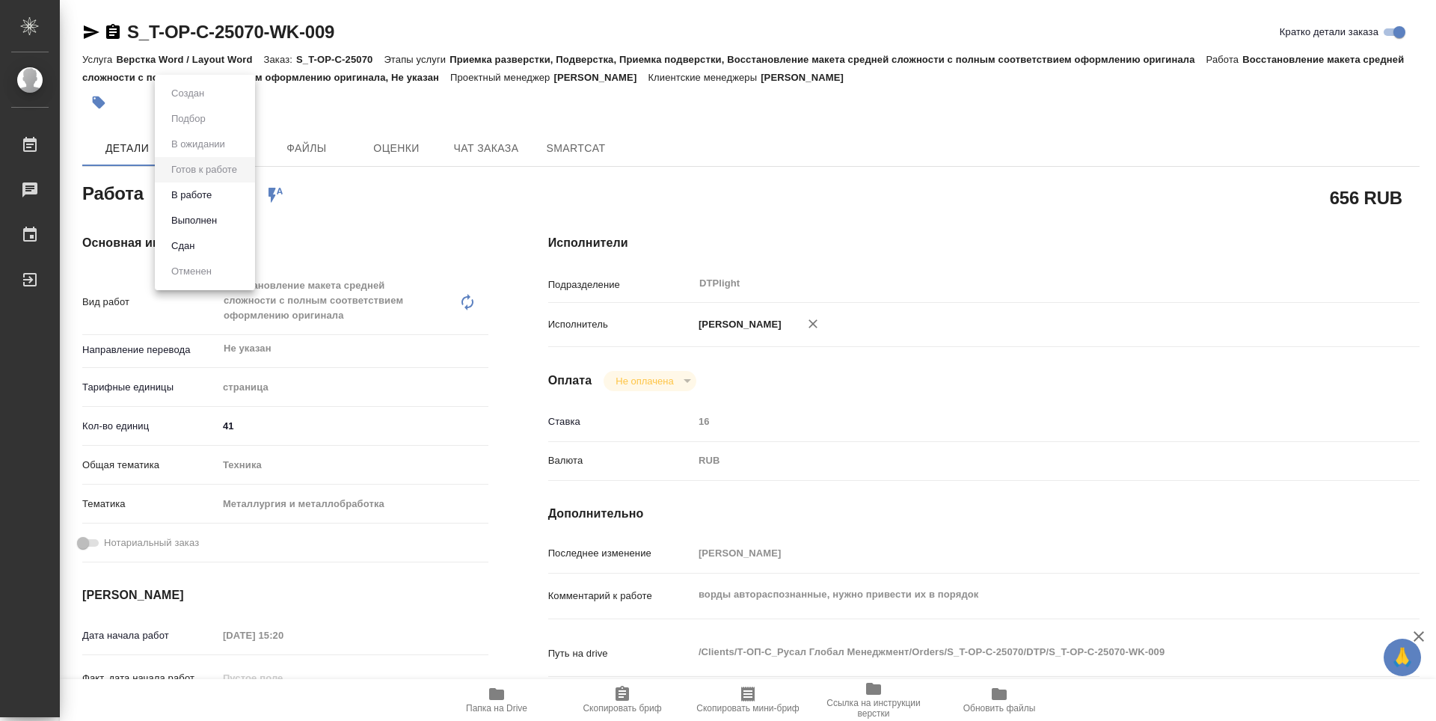
type textarea "x"
click at [188, 202] on button "В работе" at bounding box center [191, 195] width 49 height 16
type textarea "x"
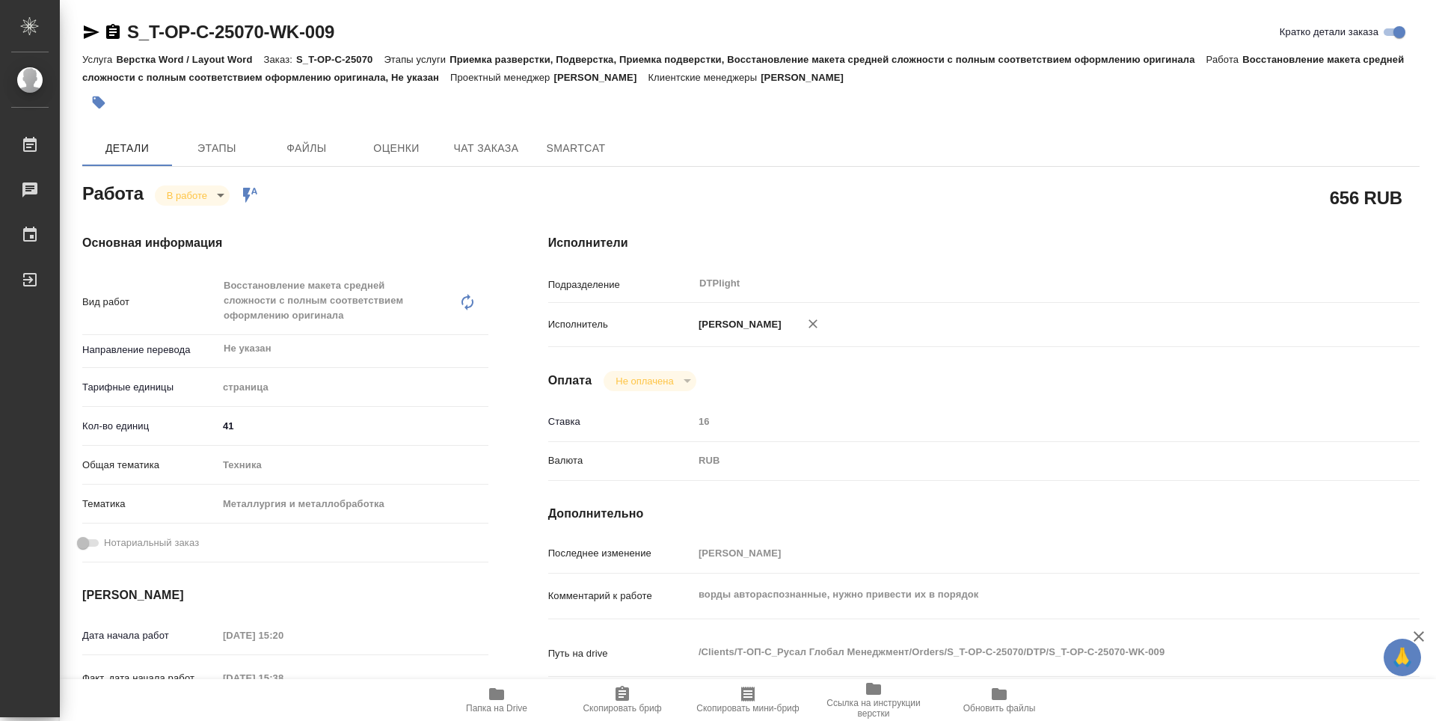
type textarea "x"
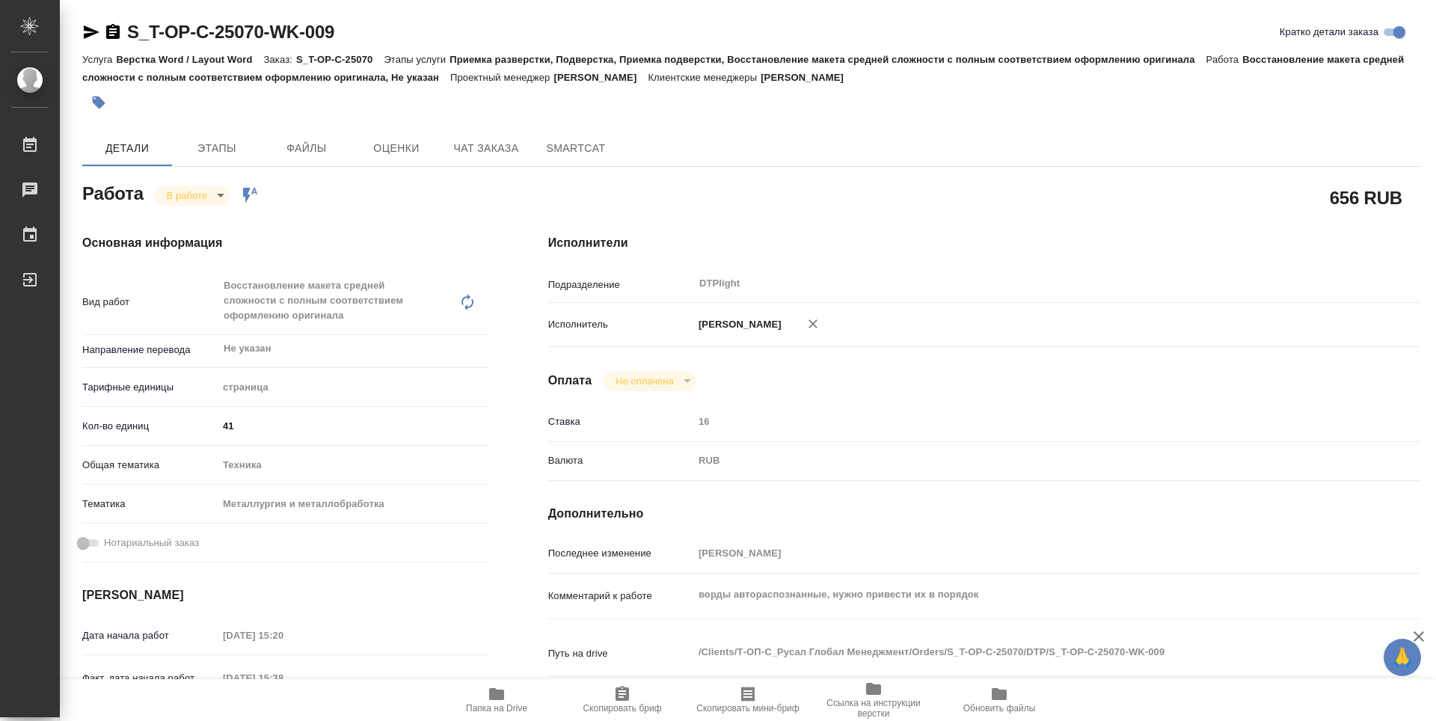
type textarea "x"
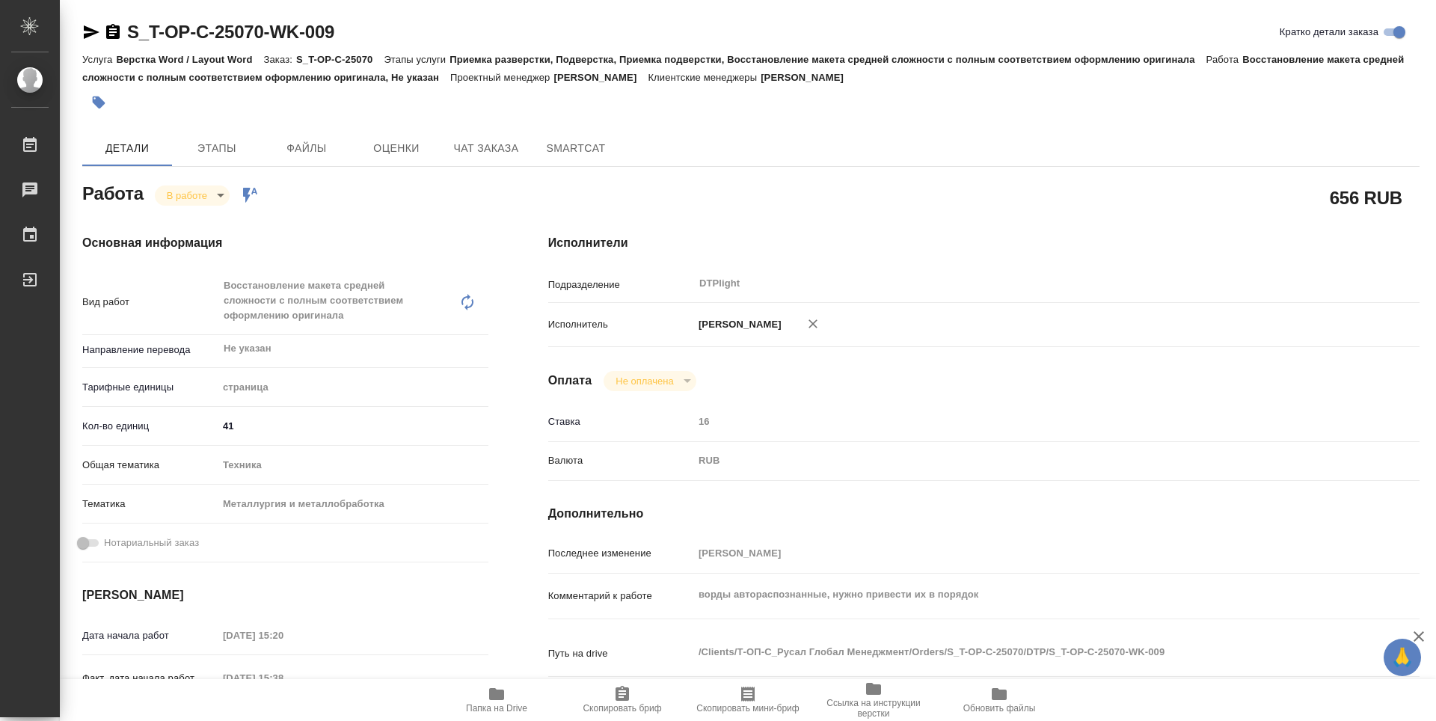
type textarea "x"
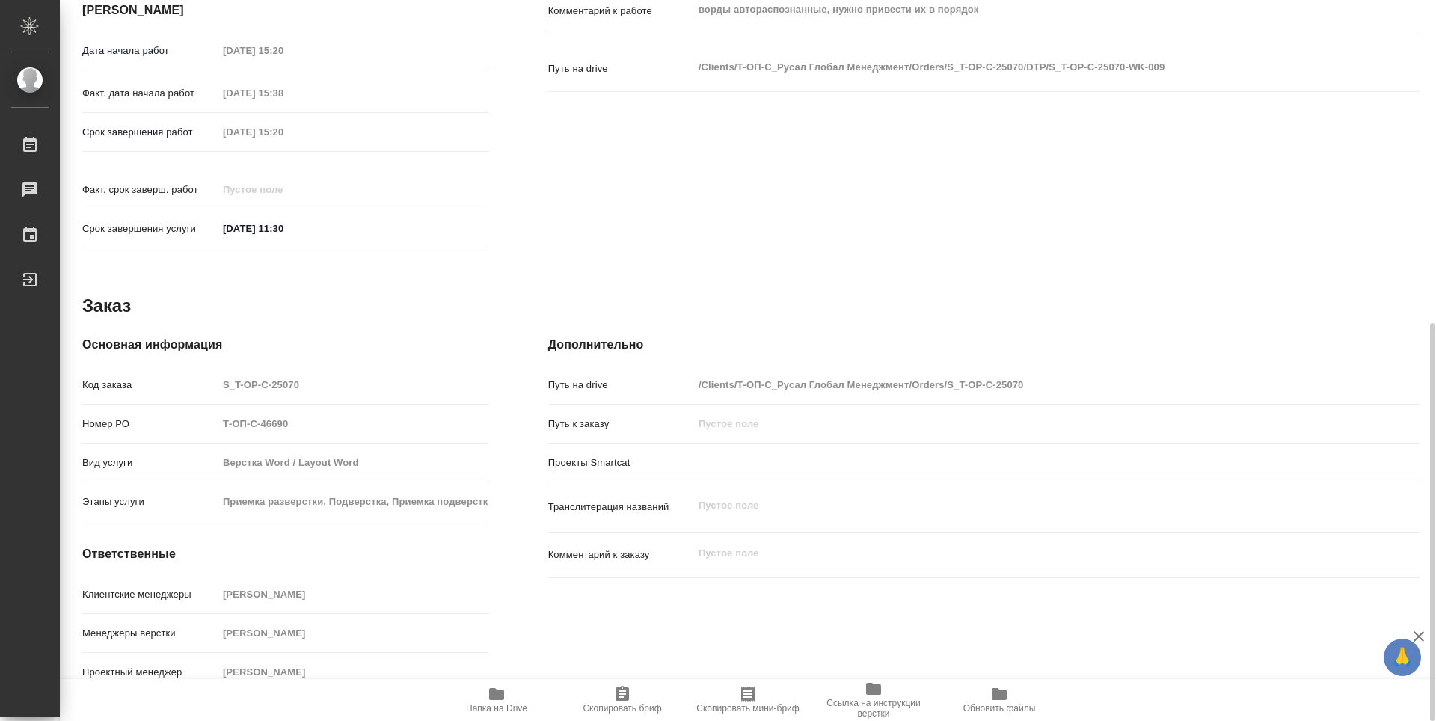
type textarea "x"
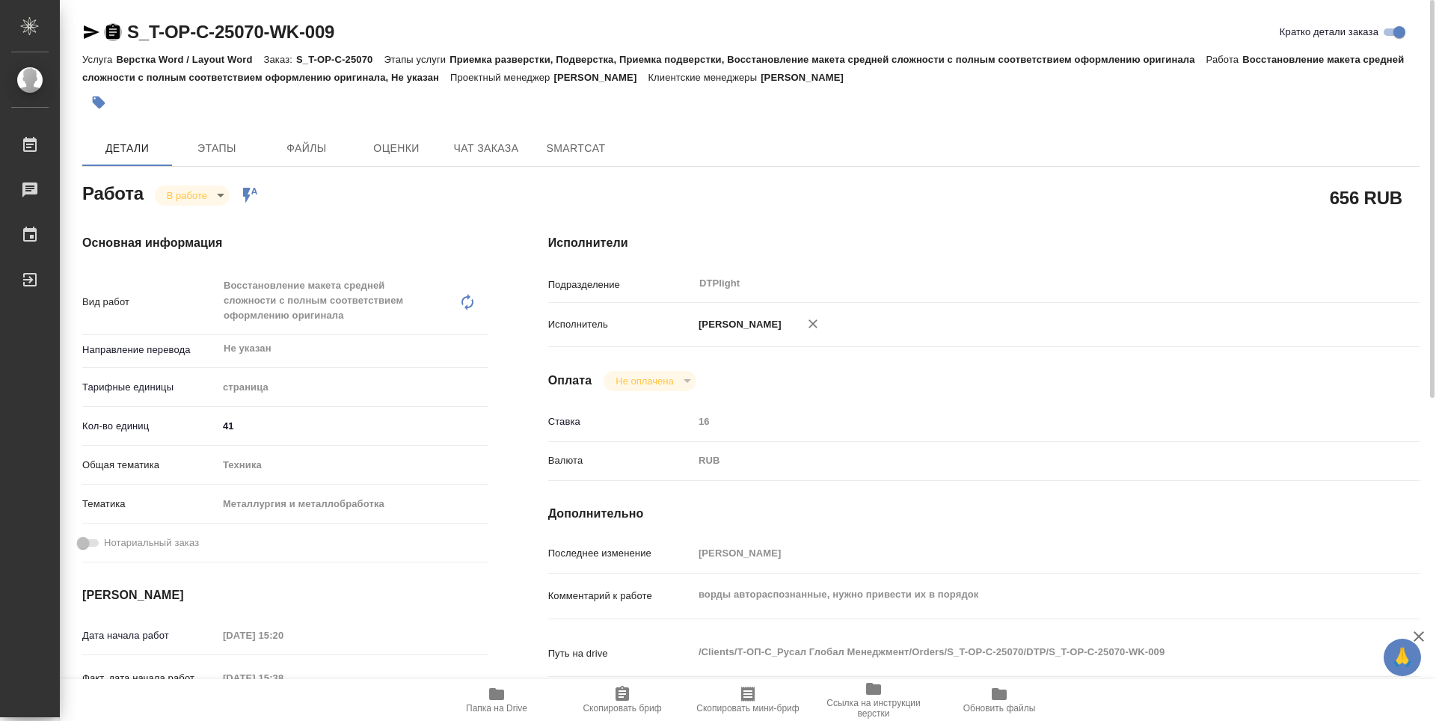
click at [111, 30] on icon "button" at bounding box center [112, 31] width 13 height 15
click at [515, 701] on span "Папка на Drive" at bounding box center [497, 699] width 108 height 28
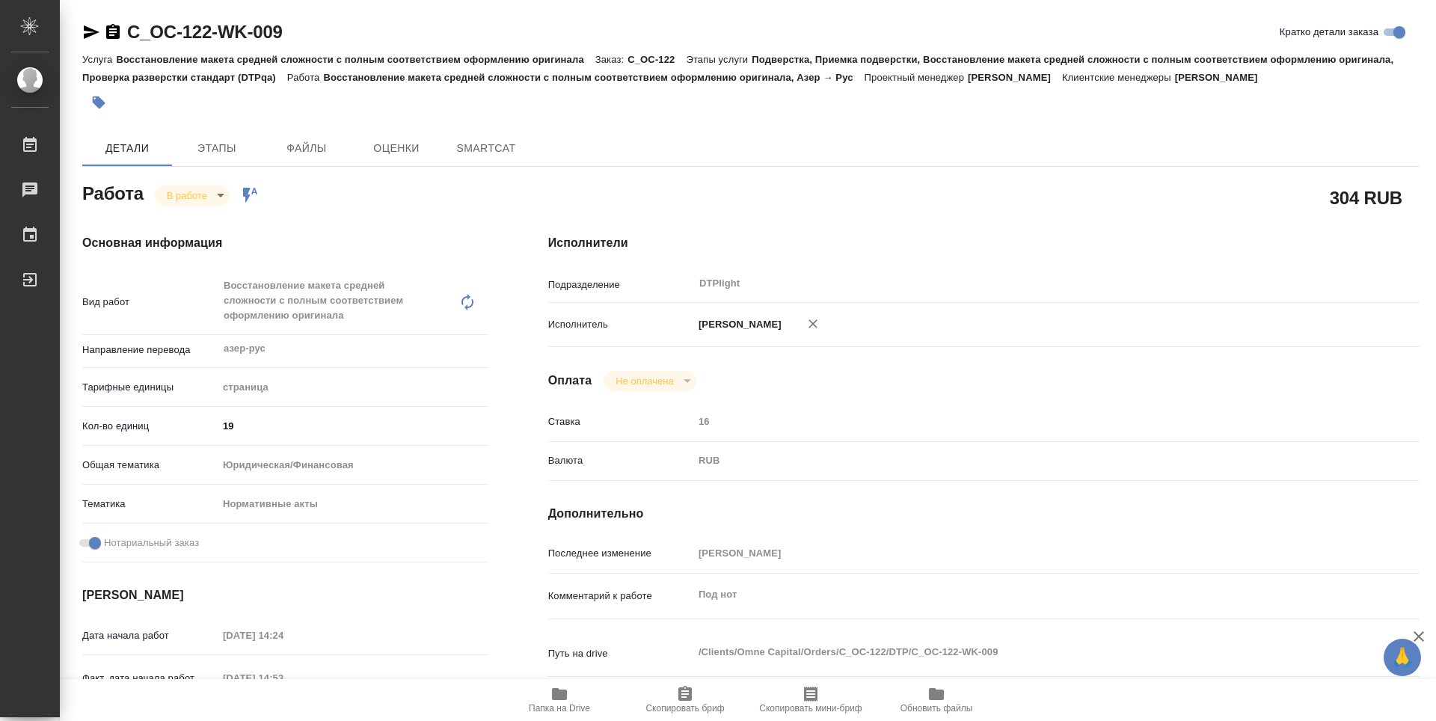
type textarea "x"
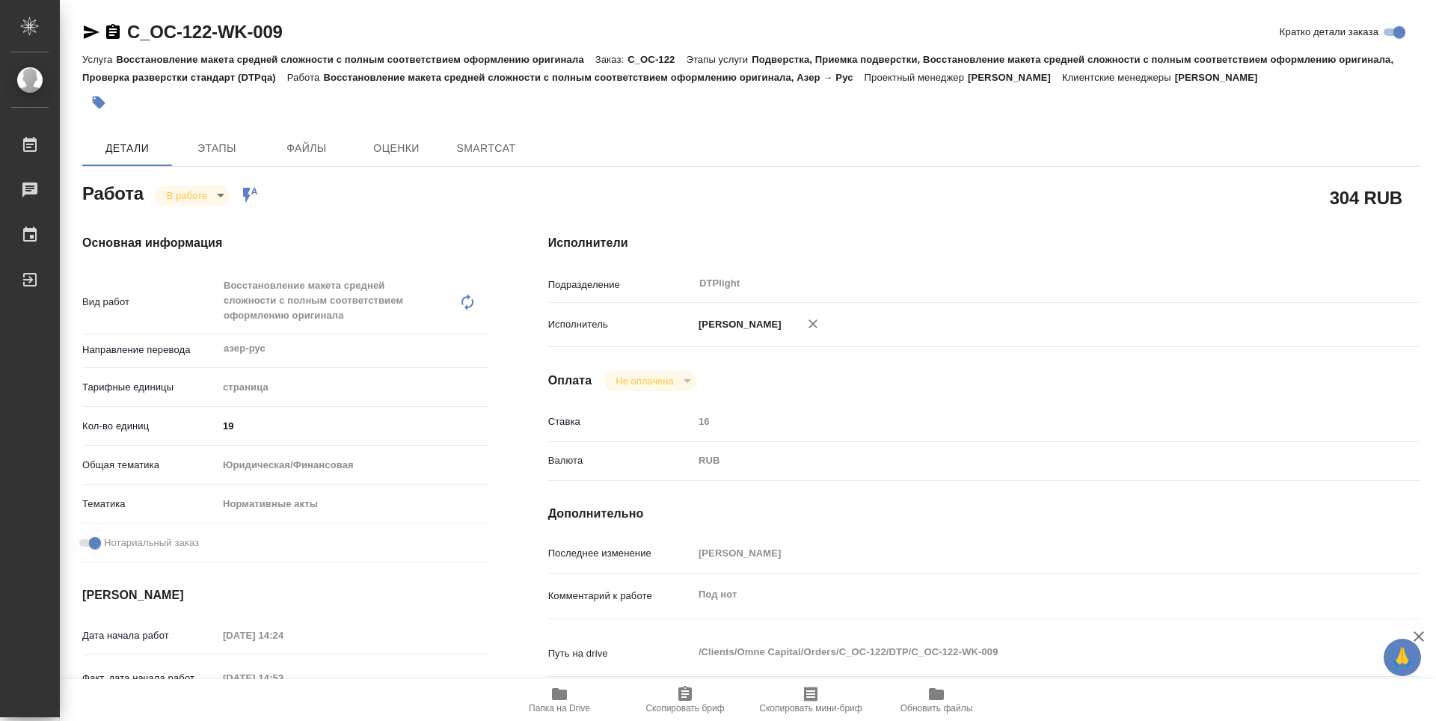
type textarea "x"
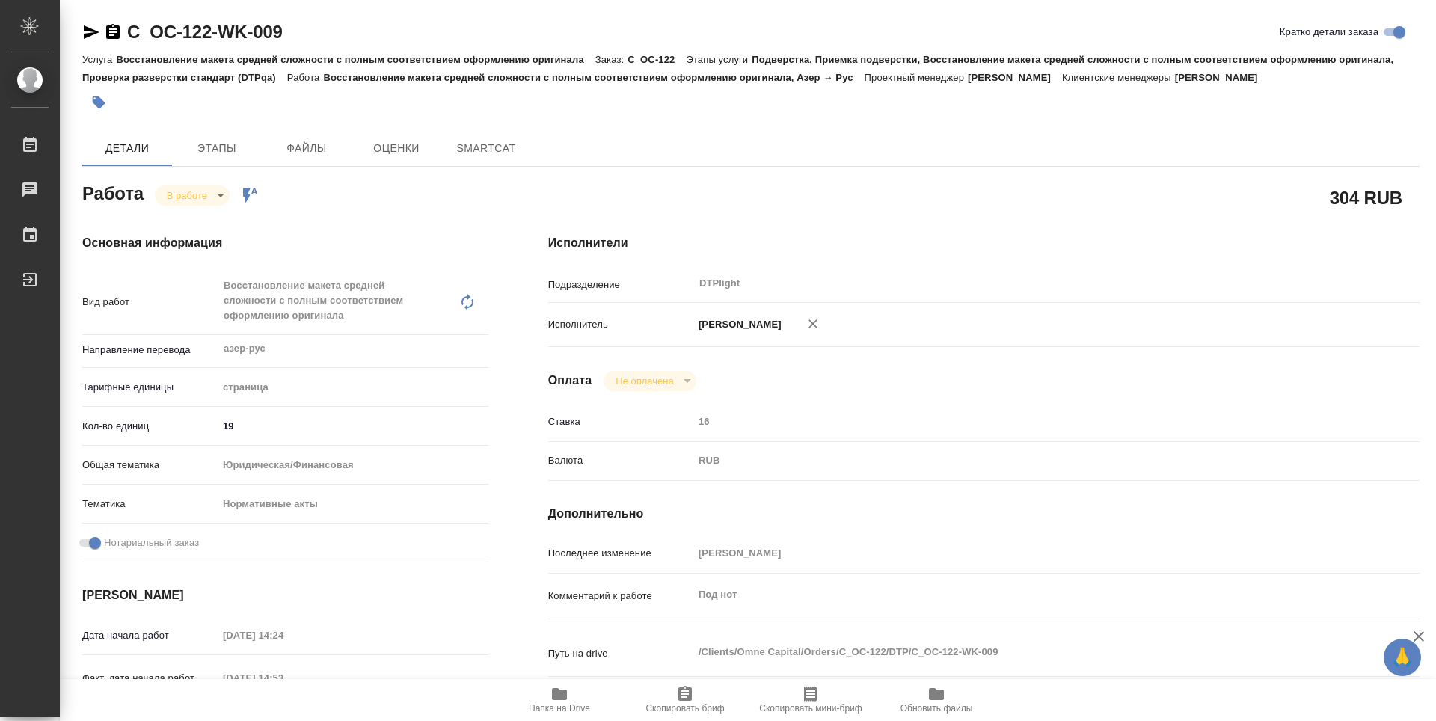
type textarea "x"
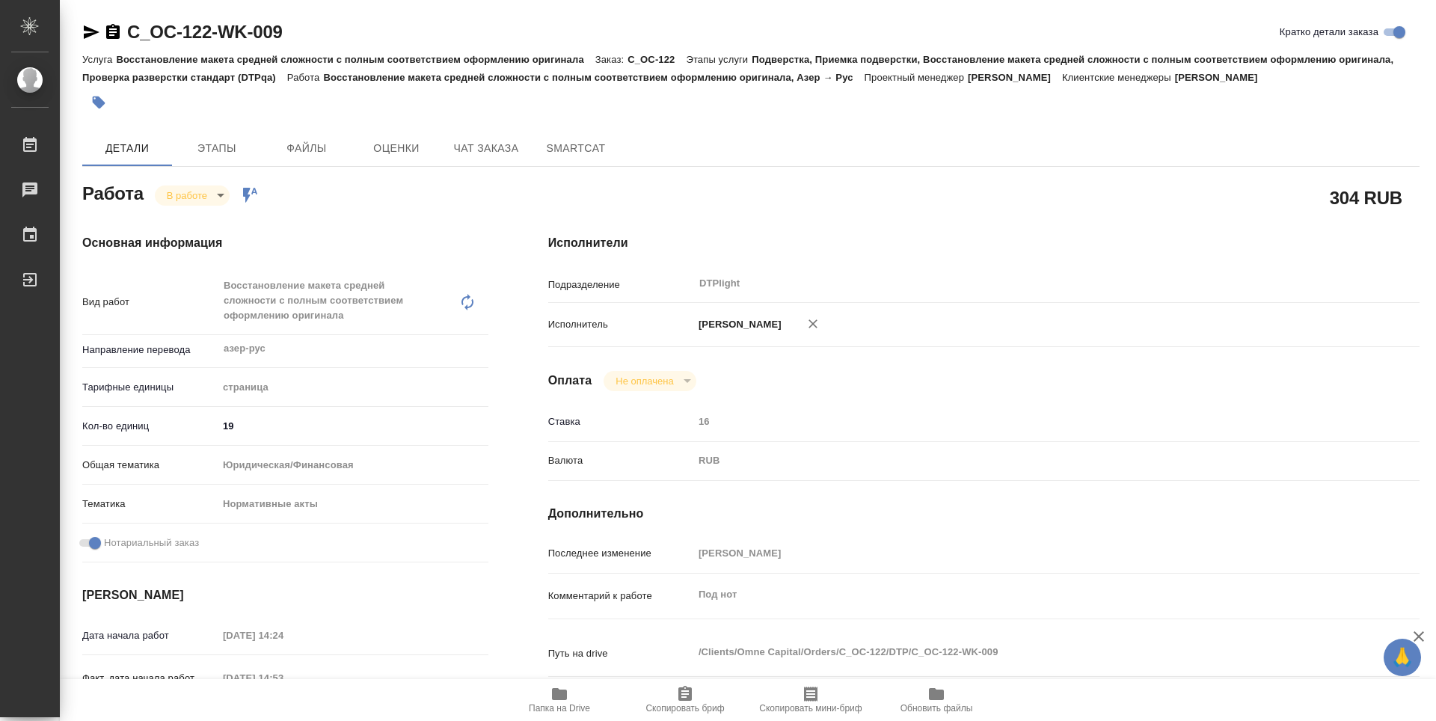
click at [570, 692] on span "Папка на Drive" at bounding box center [560, 699] width 108 height 28
type textarea "x"
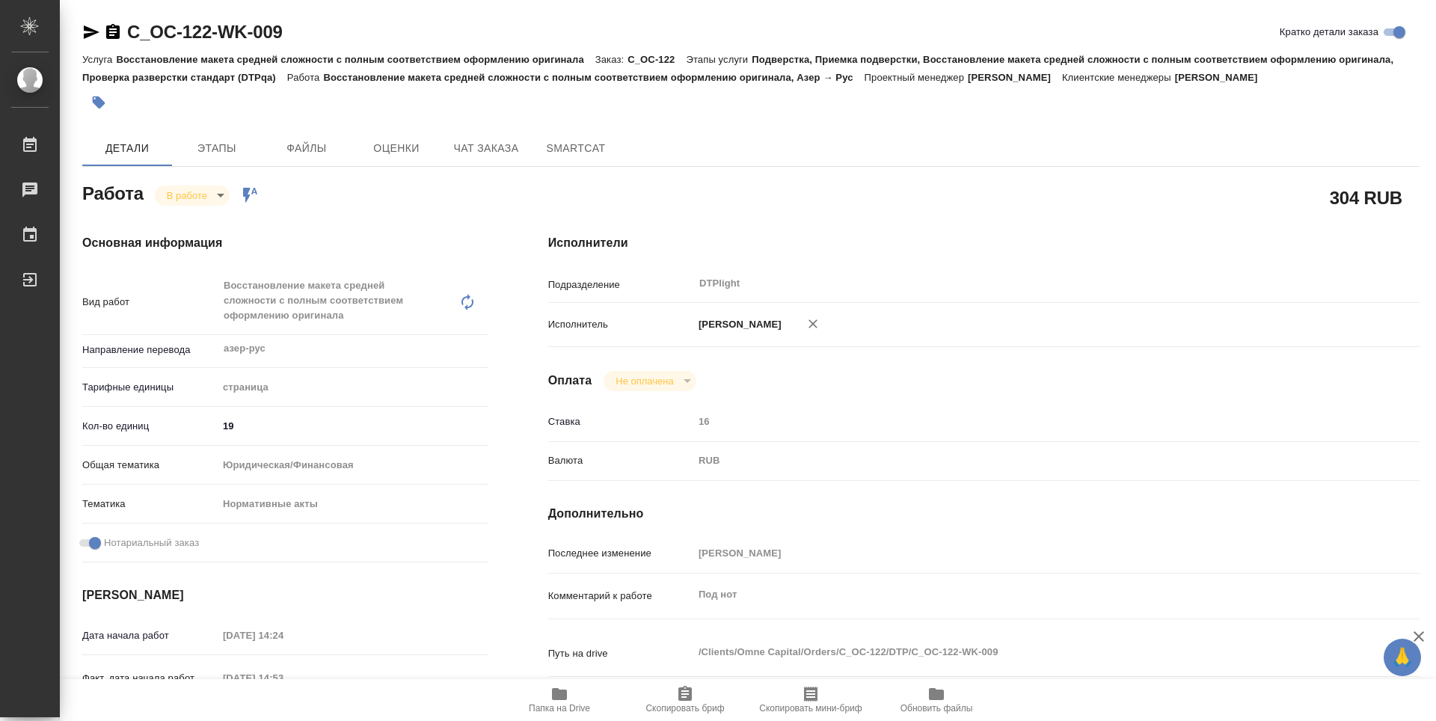
type textarea "x"
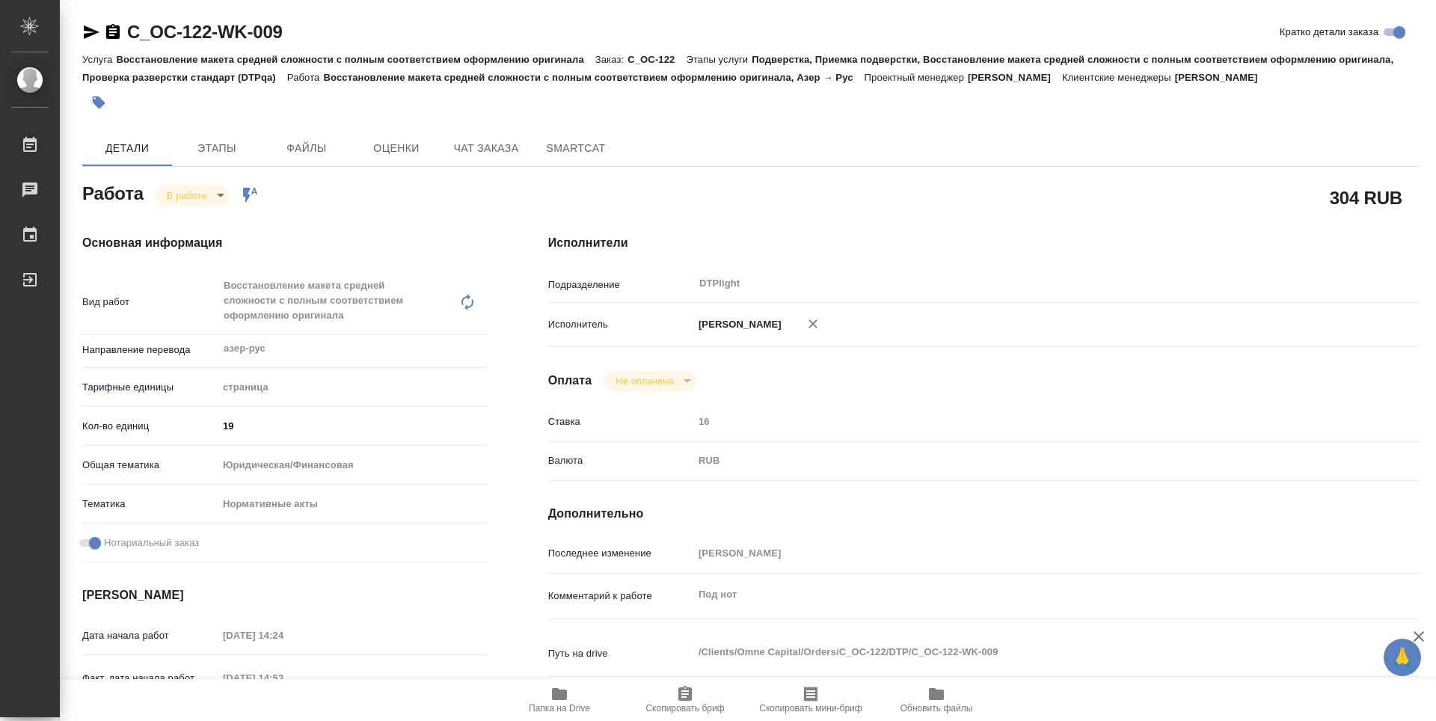
type textarea "x"
click at [116, 31] on icon "button" at bounding box center [112, 31] width 13 height 15
